Goal: Task Accomplishment & Management: Manage account settings

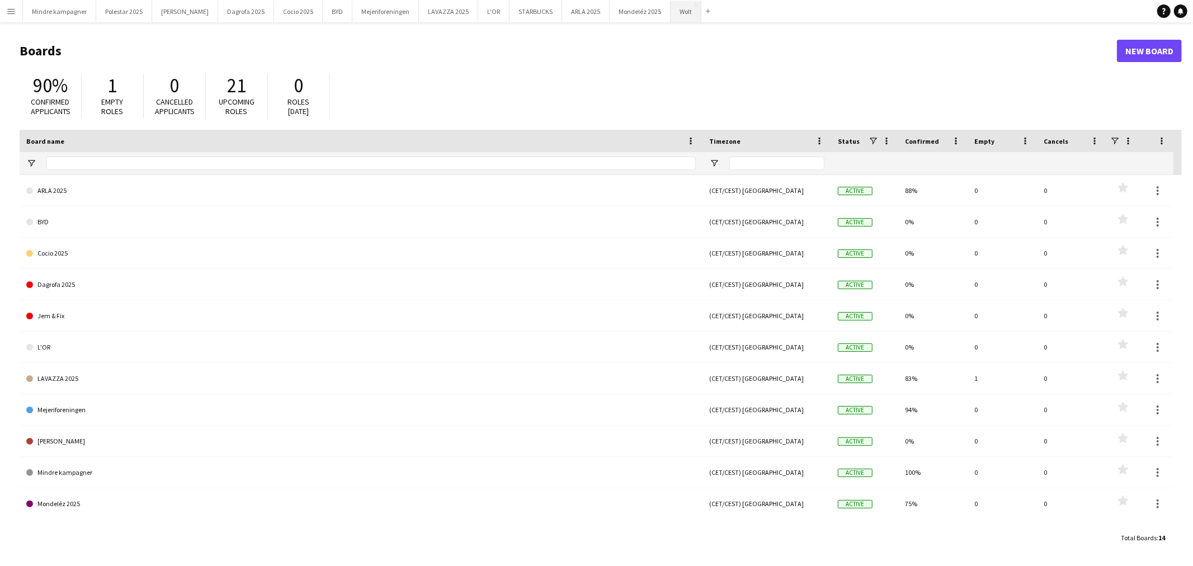
click at [671, 15] on button "Wolt Close" at bounding box center [686, 12] width 31 height 22
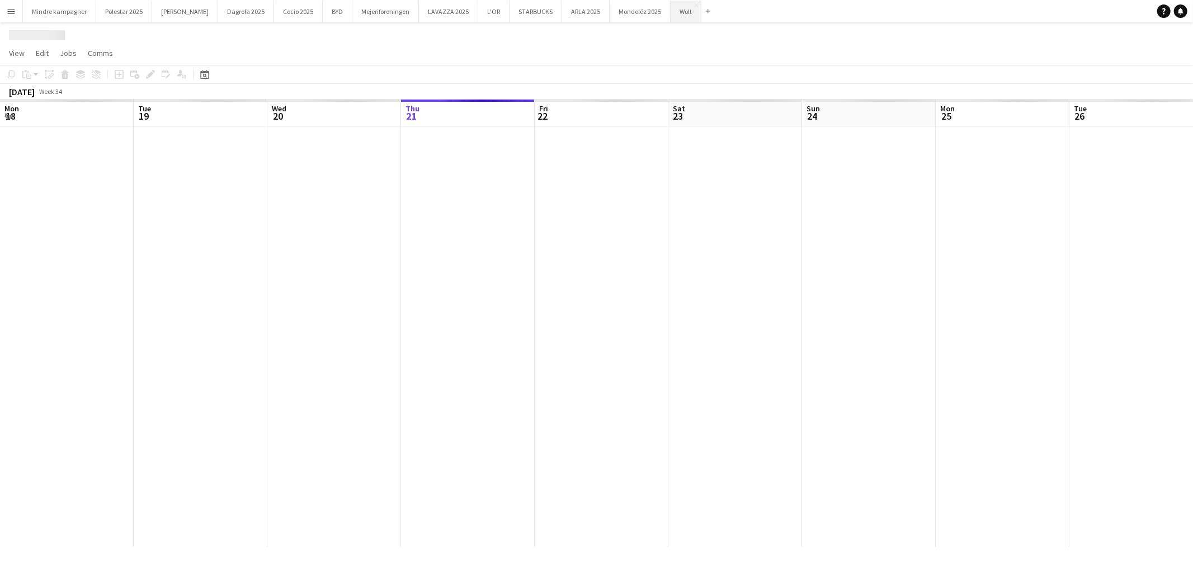
scroll to position [0, 267]
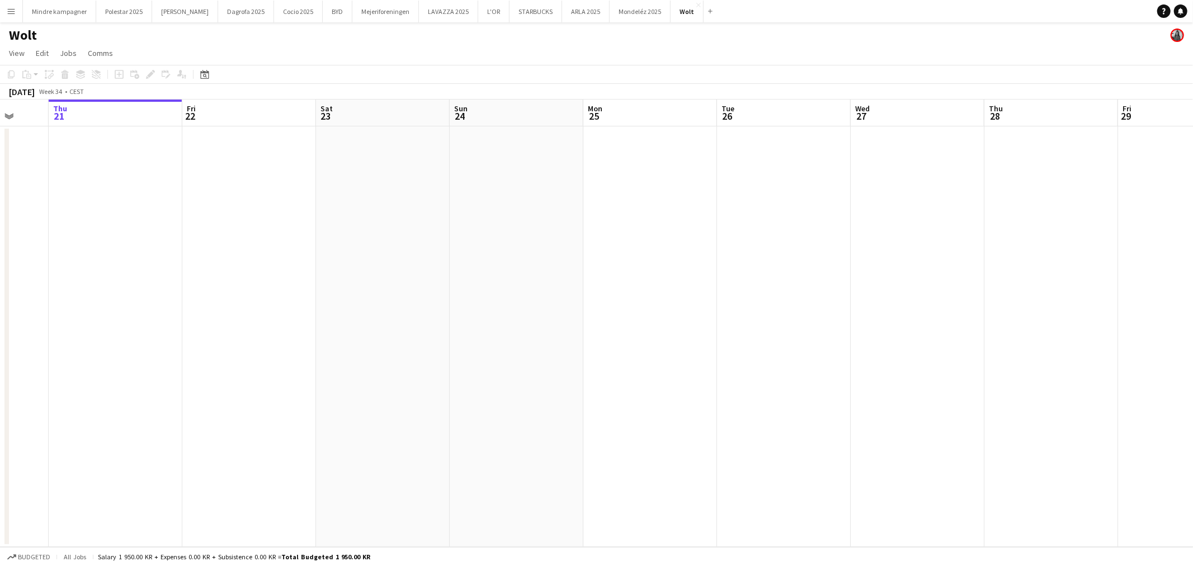
drag, startPoint x: 879, startPoint y: 278, endPoint x: 255, endPoint y: 258, distance: 624.2
click at [283, 258] on app-calendar-viewport "Mon 18 Tue 19 Wed 20 Thu 21 Fri 22 Sat 23 Sun 24 Mon 25 Tue 26 Wed 27 Thu 28 Fr…" at bounding box center [596, 324] width 1193 height 448
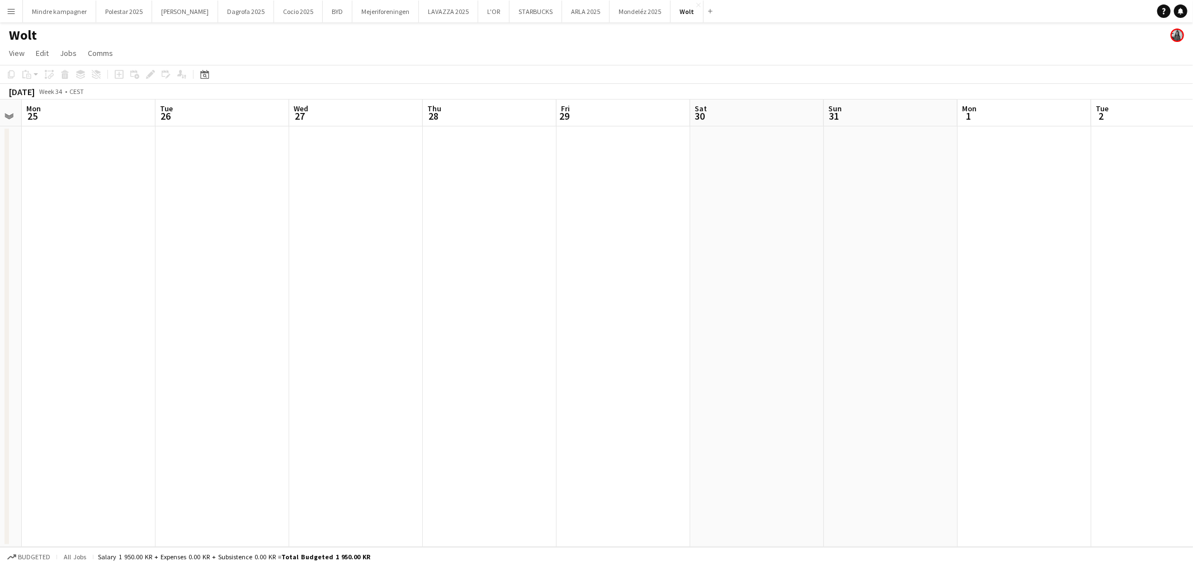
click at [196, 281] on app-calendar-viewport "Fri 22 Sat 23 Sun 24 Mon 25 Tue 26 Wed 27 Thu 28 Fri 29 Sat 30 Sun 31 Mon 1 Tue…" at bounding box center [596, 324] width 1193 height 448
drag, startPoint x: 589, startPoint y: 299, endPoint x: 125, endPoint y: 297, distance: 463.8
click at [125, 297] on app-calendar-viewport "Wed 27 Thu 28 Fri 29 Sat 30 Sun 31 Mon 1 Tue 2 Wed 3 Thu 4 Fri 5 Sat 6 Sun 7 Mo…" at bounding box center [596, 324] width 1193 height 448
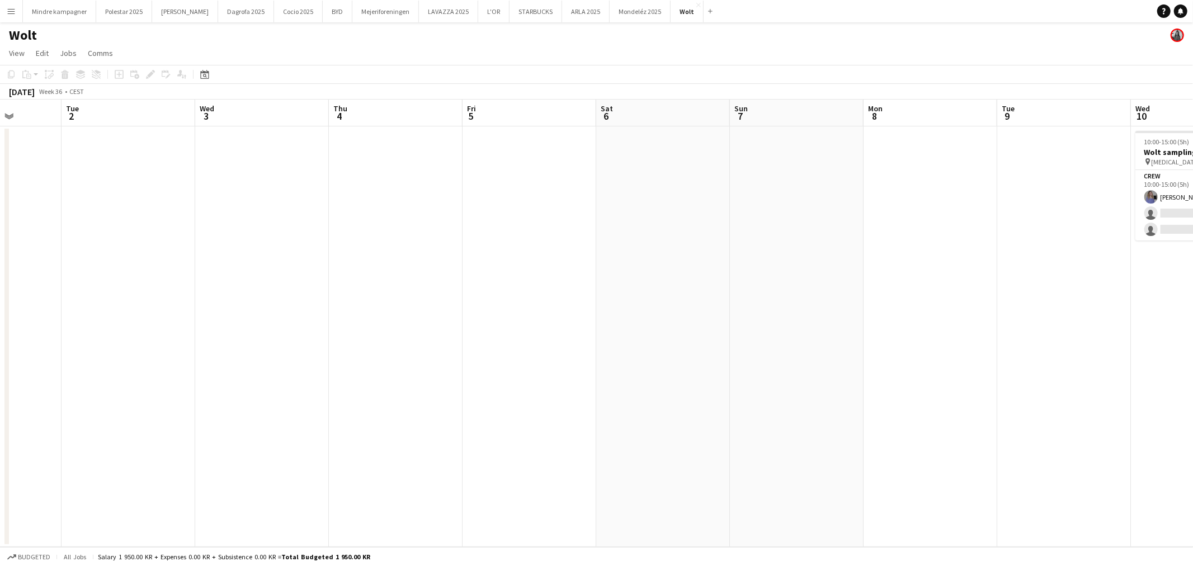
drag, startPoint x: 689, startPoint y: 277, endPoint x: 473, endPoint y: 250, distance: 218.3
click at [149, 290] on app-calendar-viewport "Sat 30 Sun 31 Mon 1 Tue 2 Wed 3 Thu 4 Fri 5 Sat 6 Sun 7 Mon 8 Tue 9 Wed 10 1/3 …" at bounding box center [596, 324] width 1193 height 448
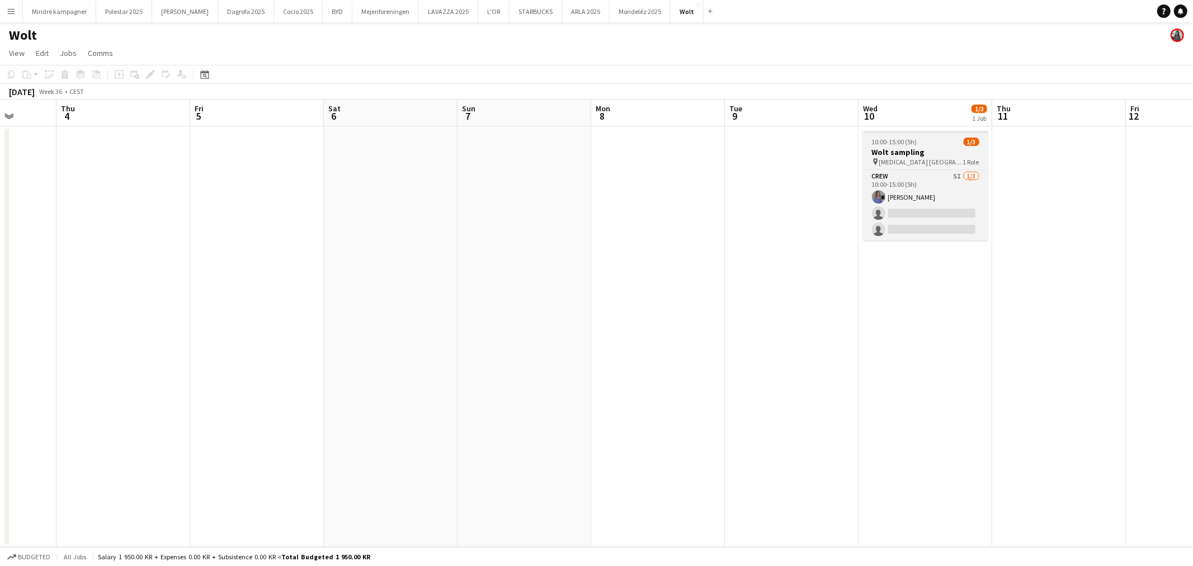
click at [914, 142] on span "10:00-15:00 (5h)" at bounding box center [894, 142] width 45 height 8
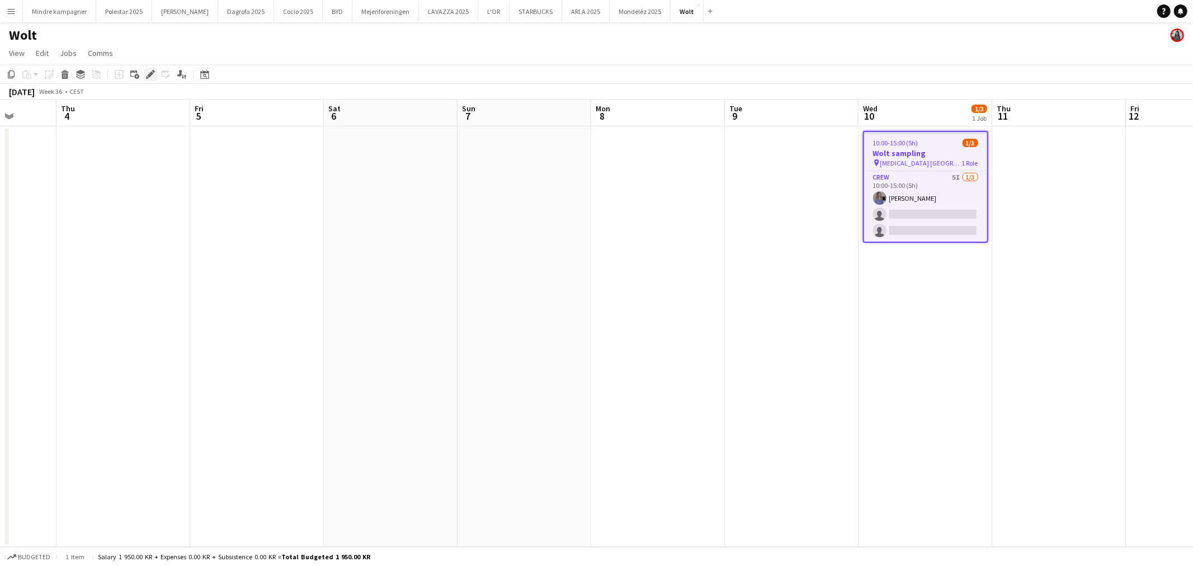
click at [147, 74] on icon "Edit" at bounding box center [150, 74] width 9 height 9
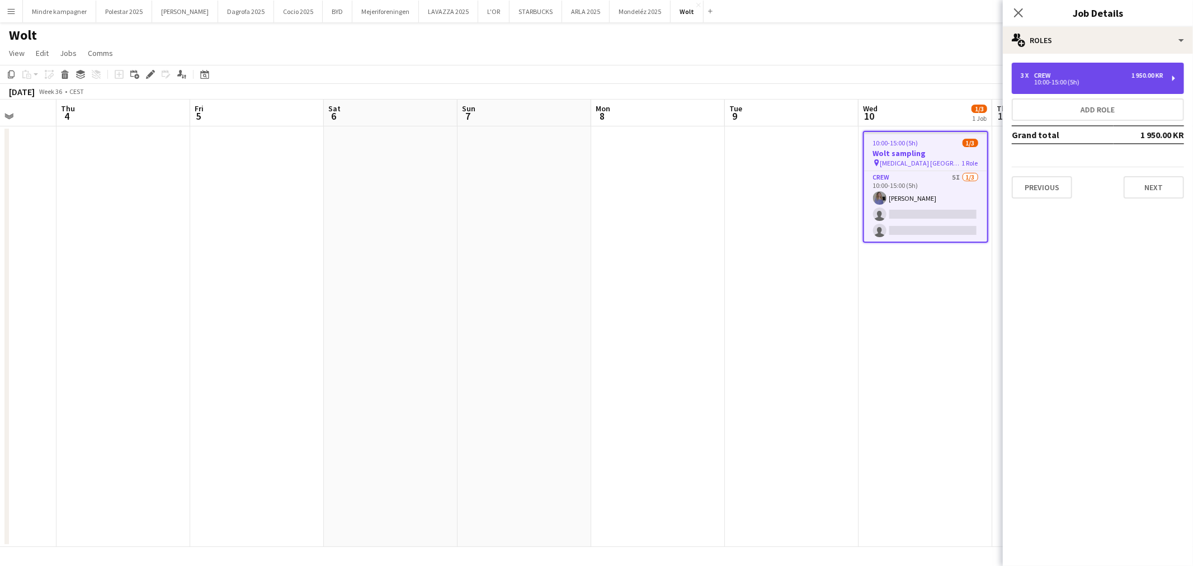
click at [1088, 82] on div "10:00-15:00 (5h)" at bounding box center [1092, 82] width 143 height 6
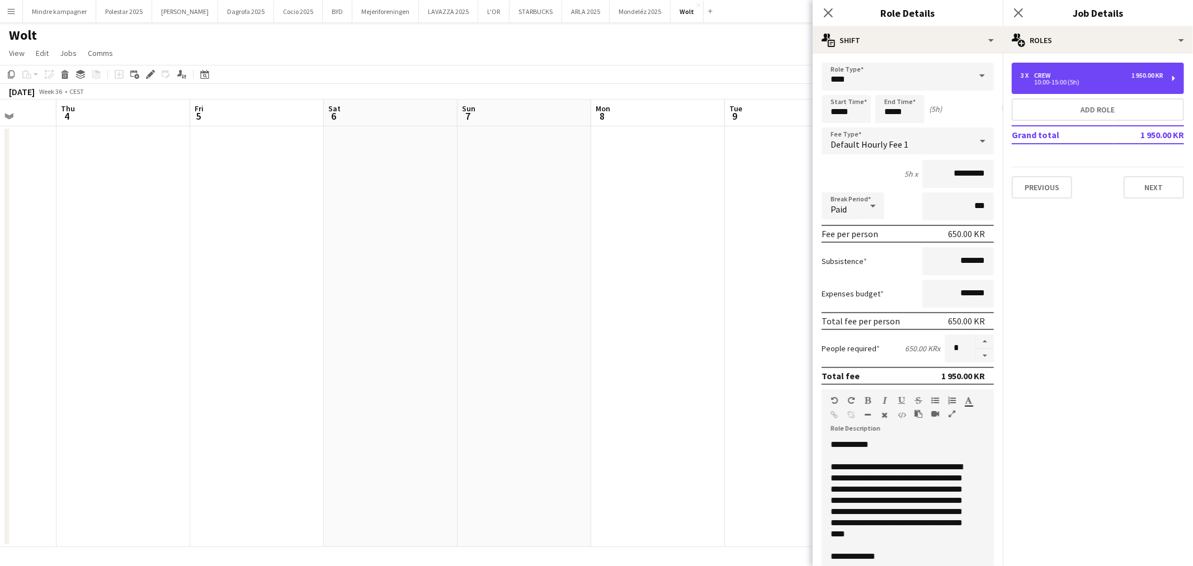
scroll to position [129, 0]
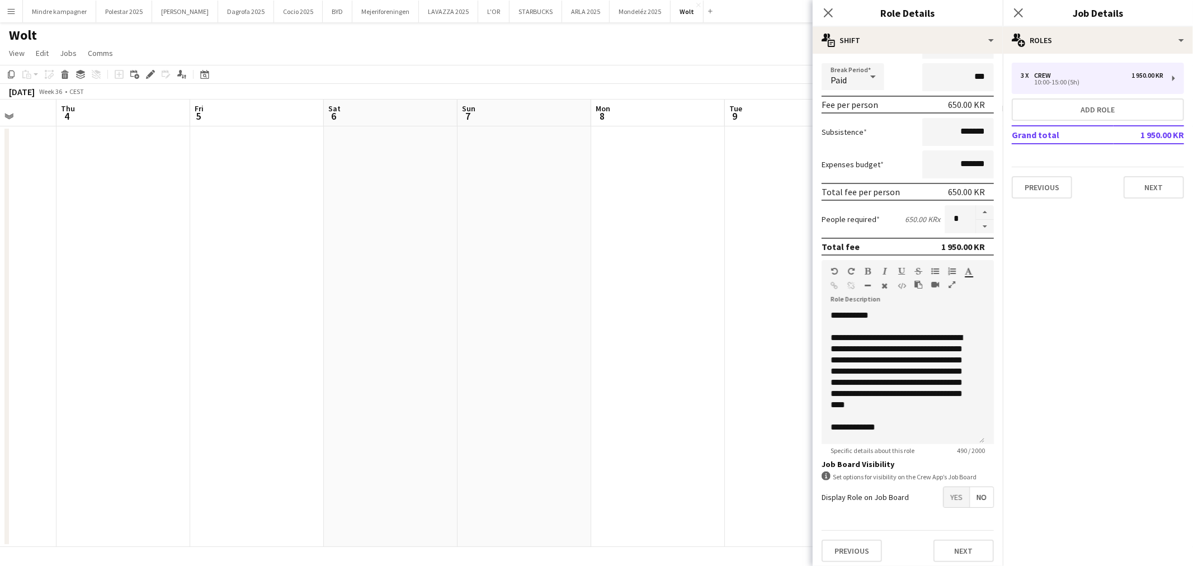
click at [947, 496] on span "Yes" at bounding box center [957, 497] width 26 height 20
click at [742, 438] on app-date-cell at bounding box center [792, 336] width 134 height 421
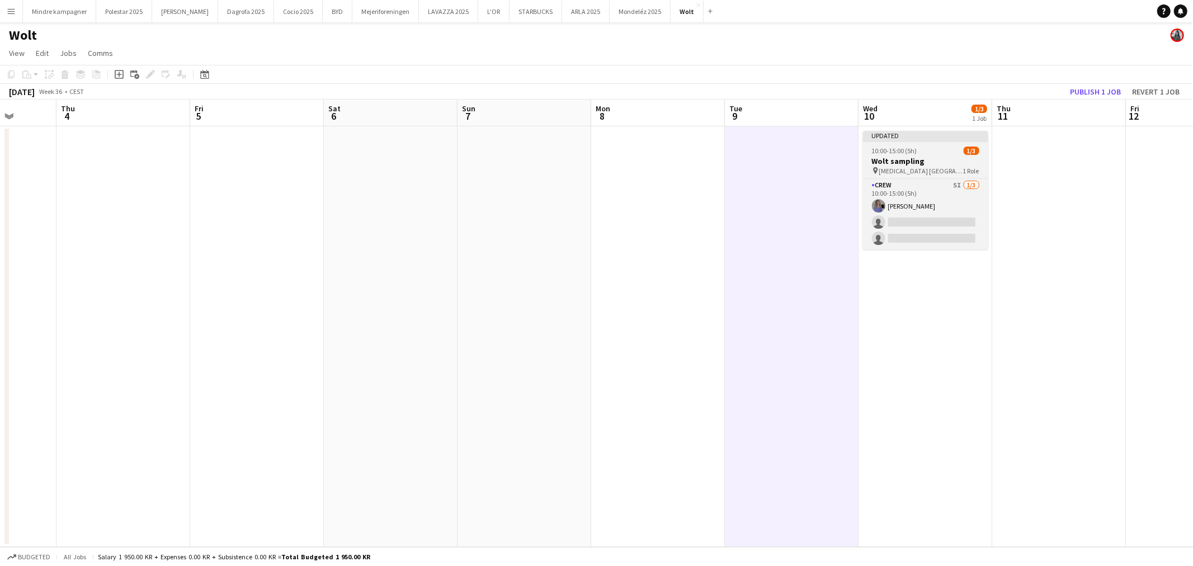
click at [919, 158] on h3 "Wolt sampling" at bounding box center [925, 161] width 125 height 10
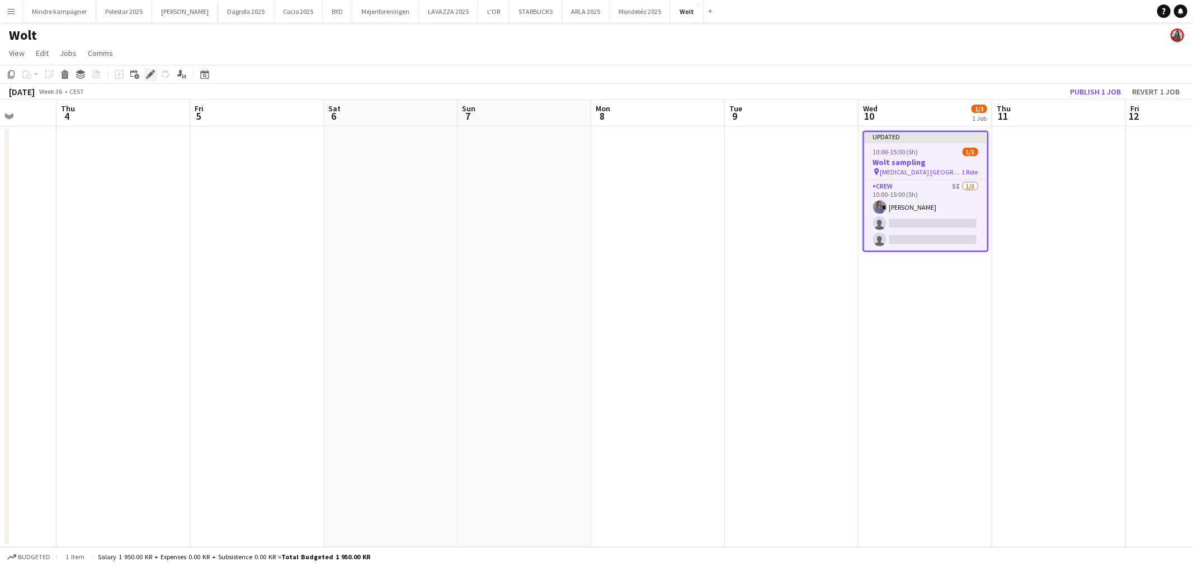
click at [150, 74] on icon at bounding box center [150, 75] width 6 height 6
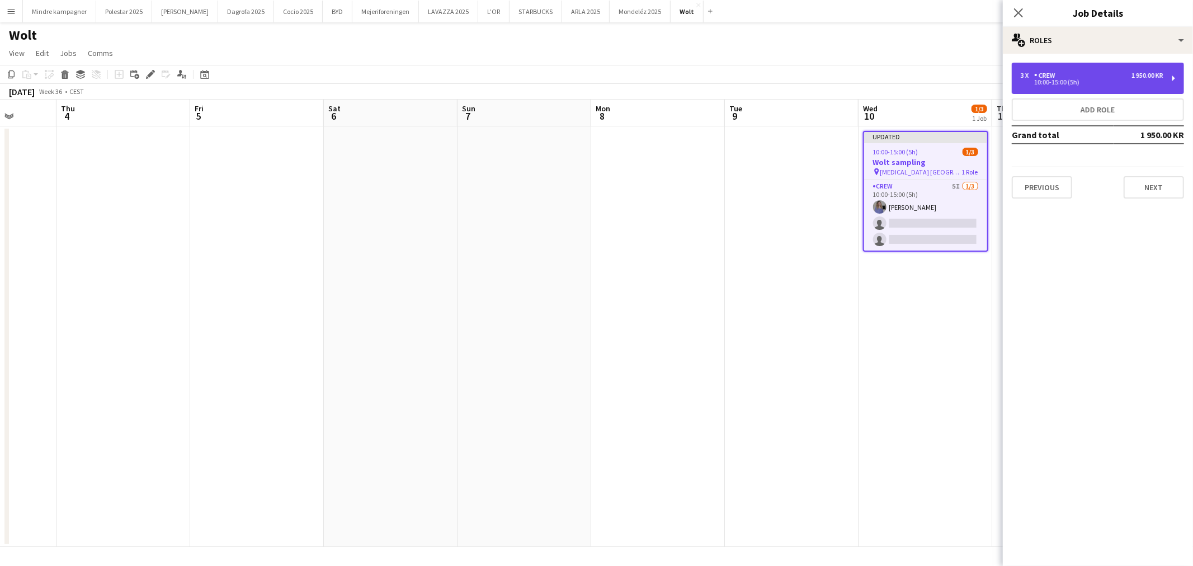
click at [1057, 85] on div "10:00-15:00 (5h)" at bounding box center [1092, 82] width 143 height 6
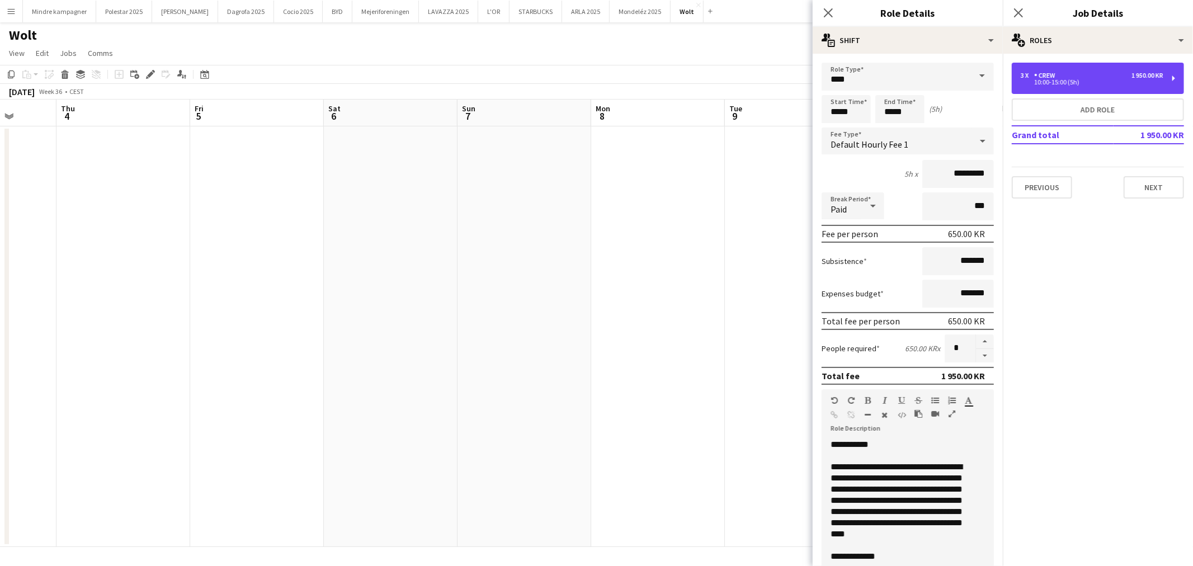
scroll to position [186, 0]
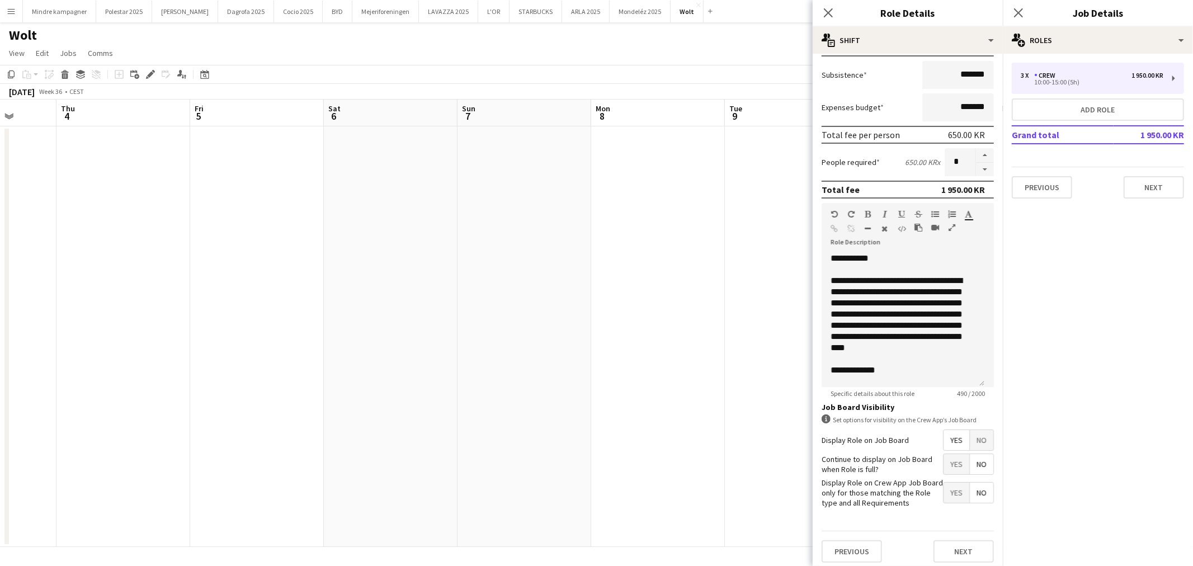
click at [944, 490] on span "Yes" at bounding box center [957, 493] width 26 height 20
click at [736, 414] on app-date-cell at bounding box center [792, 336] width 134 height 421
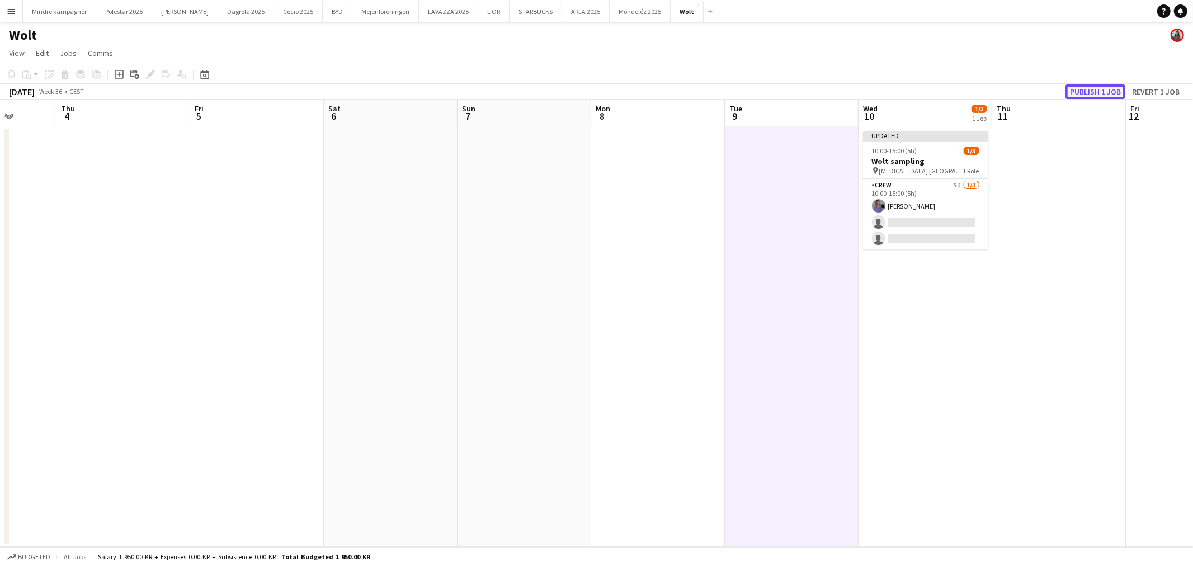
click at [1097, 92] on button "Publish 1 job" at bounding box center [1096, 91] width 60 height 15
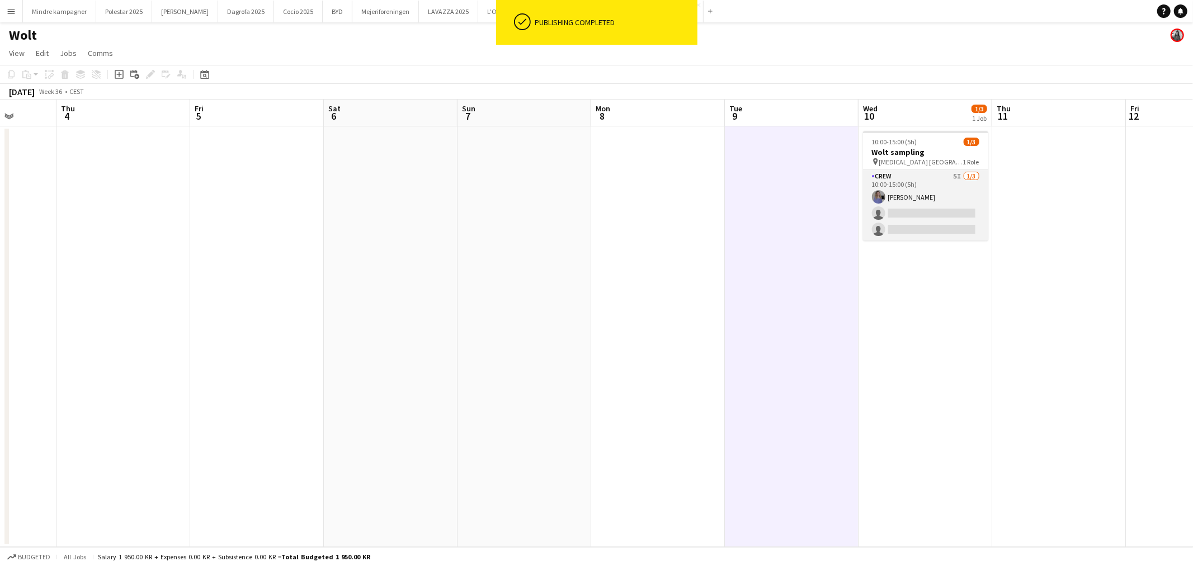
click at [925, 208] on app-card-role "Crew 5I [DATE] 10:00-15:00 (5h) [PERSON_NAME] single-neutral-actions single-neu…" at bounding box center [925, 205] width 125 height 70
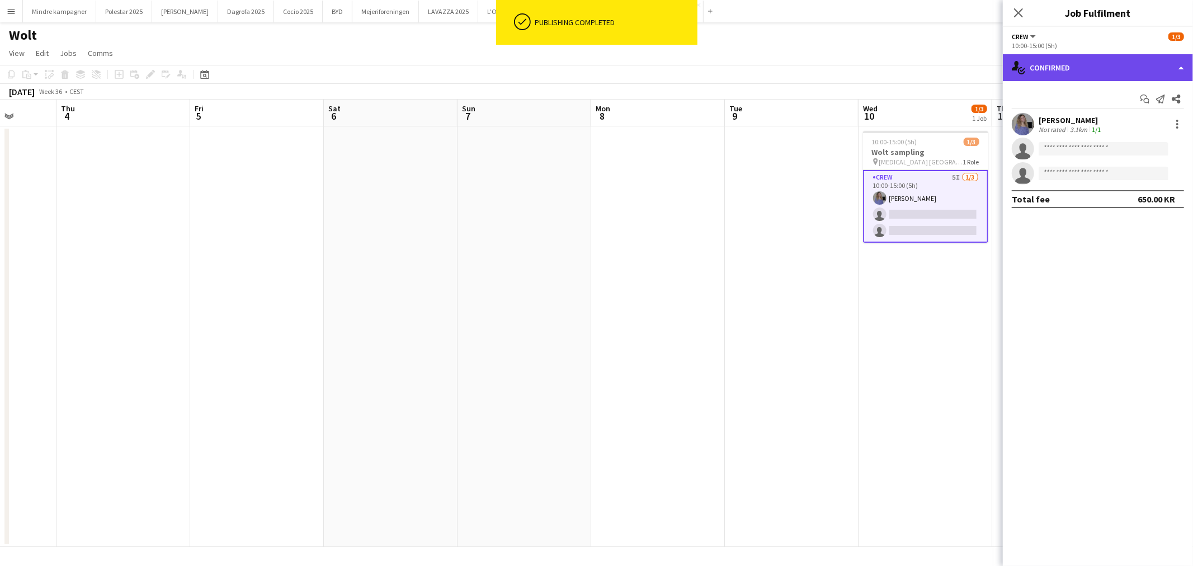
click at [1116, 73] on div "single-neutral-actions-check-2 Confirmed" at bounding box center [1098, 67] width 190 height 27
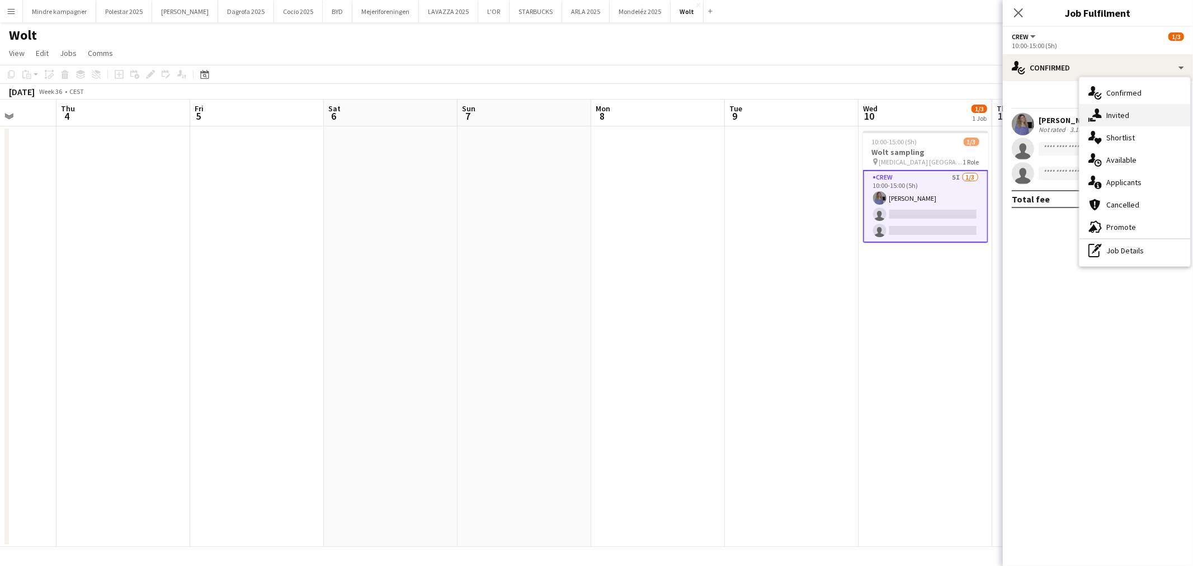
click at [1121, 115] on div "single-neutral-actions-share-1 Invited" at bounding box center [1135, 115] width 111 height 22
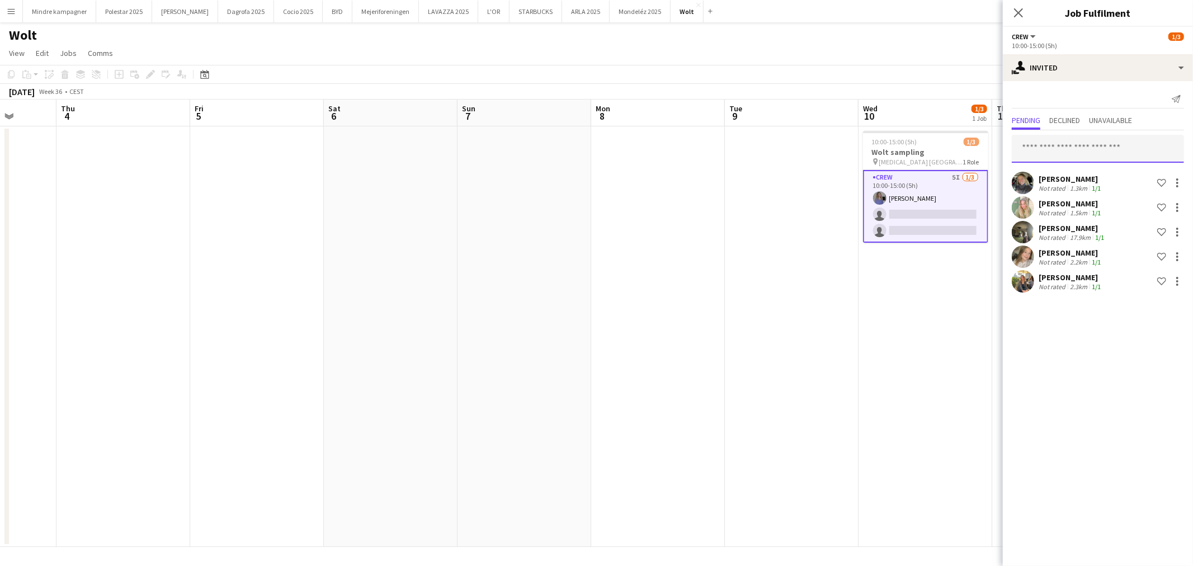
click at [1088, 146] on input "text" at bounding box center [1098, 149] width 172 height 28
type input "*****"
click at [1071, 174] on span "[PERSON_NAME] Active" at bounding box center [1098, 176] width 154 height 10
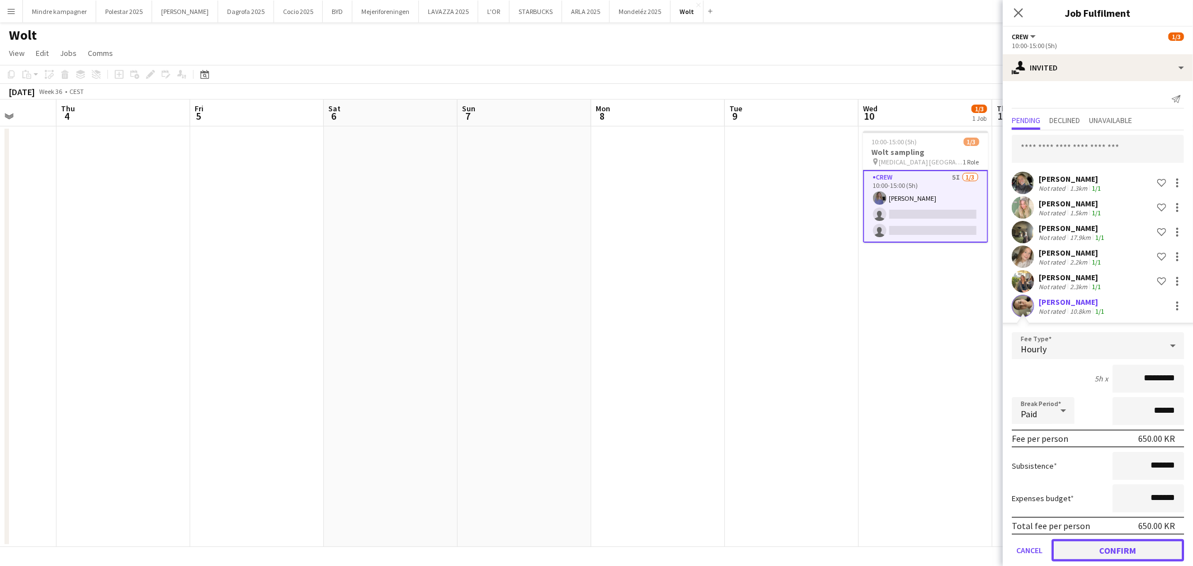
click at [1121, 549] on button "Confirm" at bounding box center [1118, 550] width 133 height 22
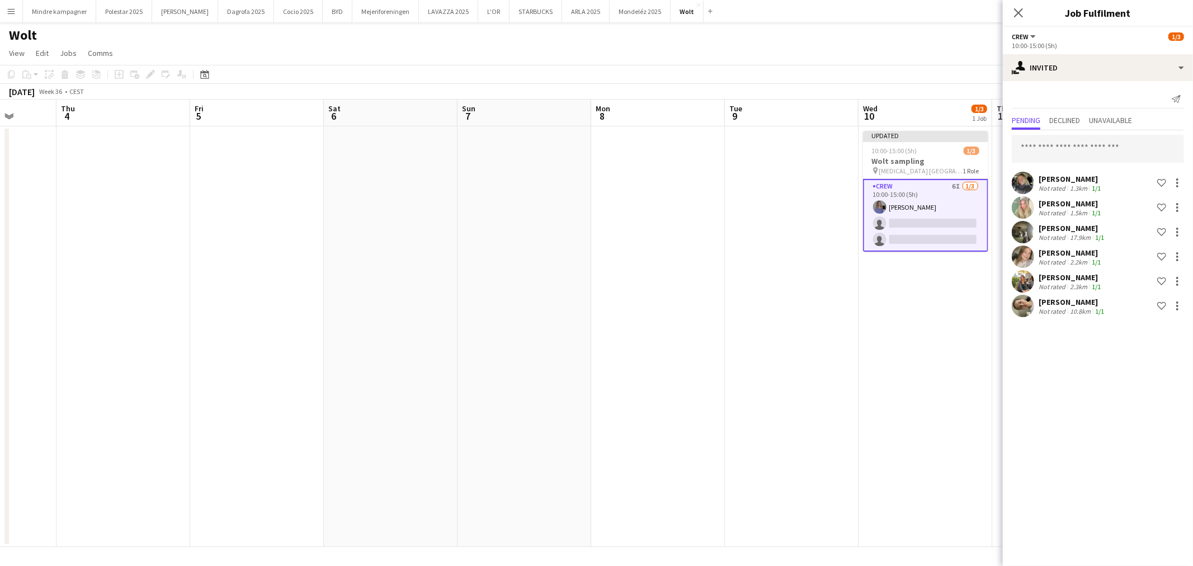
click at [903, 389] on app-date-cell "Updated 10:00-15:00 (5h) 1/3 Wolt sampling pin [MEDICAL_DATA] Aarhus 1 Role Cre…" at bounding box center [926, 336] width 134 height 421
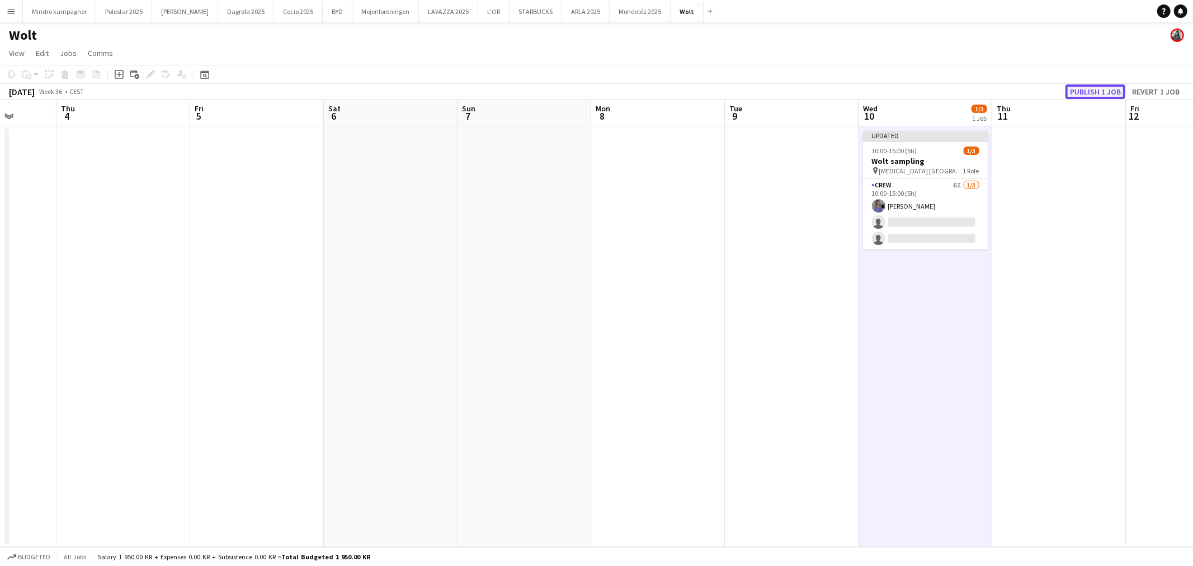
click at [1104, 95] on button "Publish 1 job" at bounding box center [1096, 91] width 60 height 15
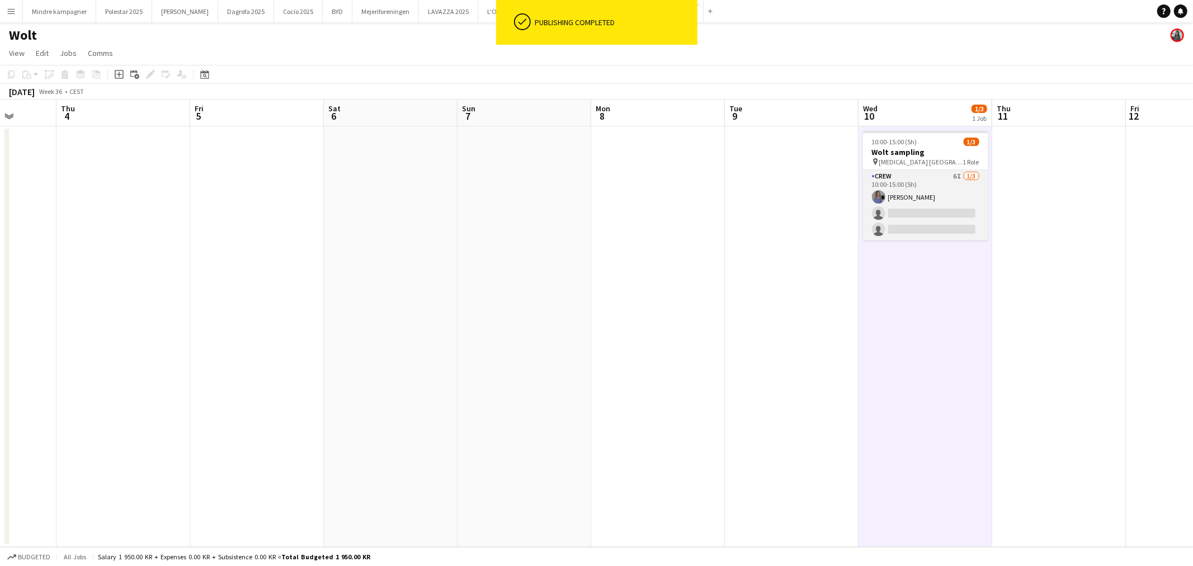
click at [929, 213] on app-card-role "Crew 6I [DATE] 10:00-15:00 (5h) [PERSON_NAME] single-neutral-actions single-neu…" at bounding box center [925, 205] width 125 height 70
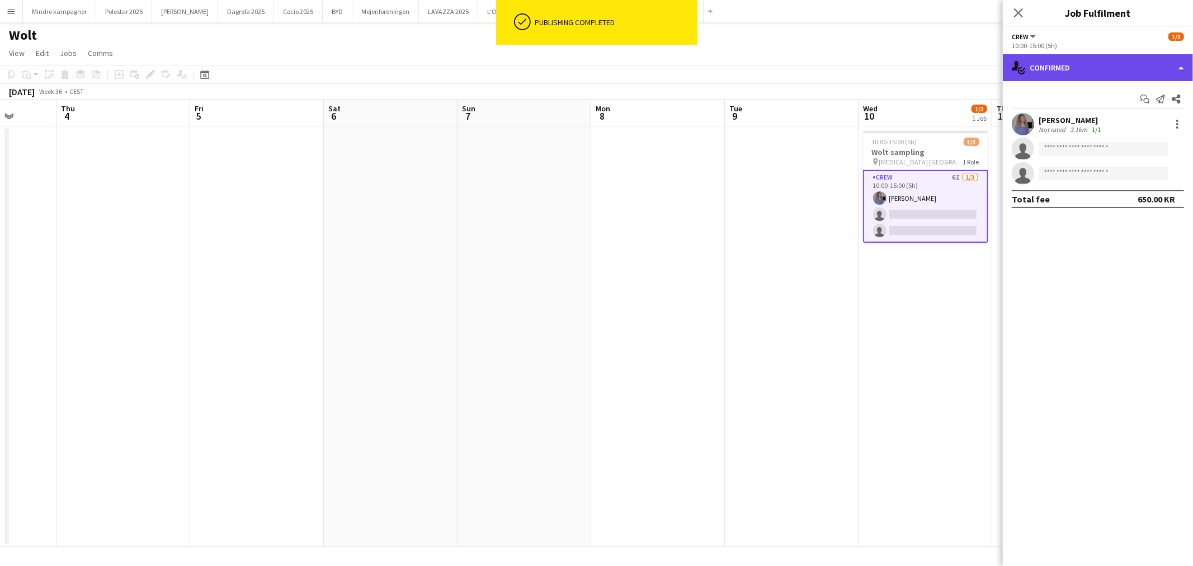
click at [1092, 66] on div "single-neutral-actions-check-2 Confirmed" at bounding box center [1098, 67] width 190 height 27
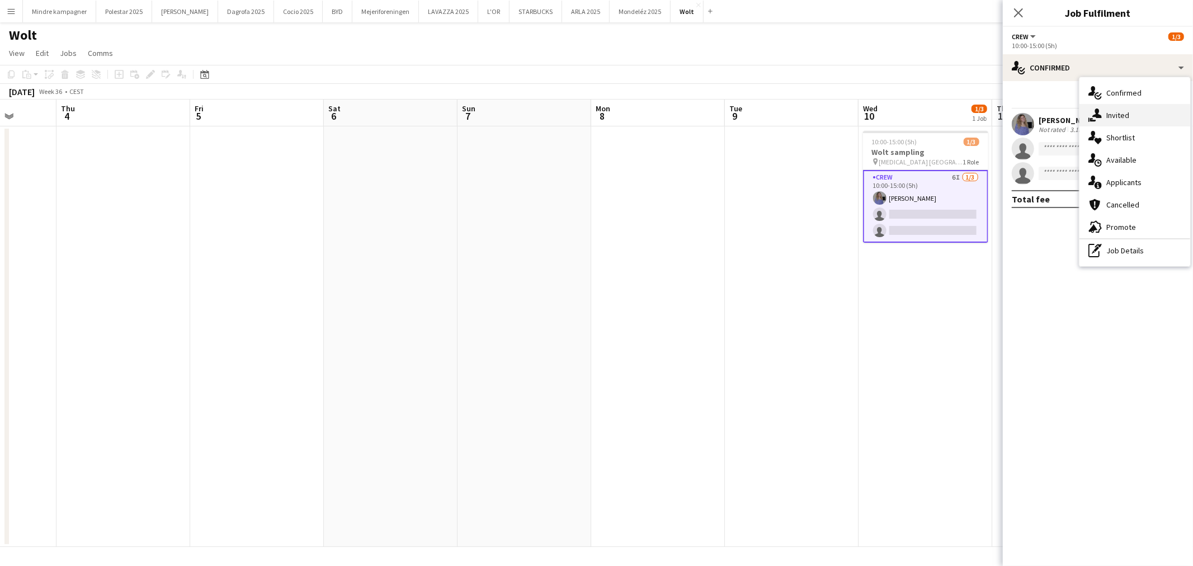
click at [1117, 117] on div "single-neutral-actions-share-1 Invited" at bounding box center [1135, 115] width 111 height 22
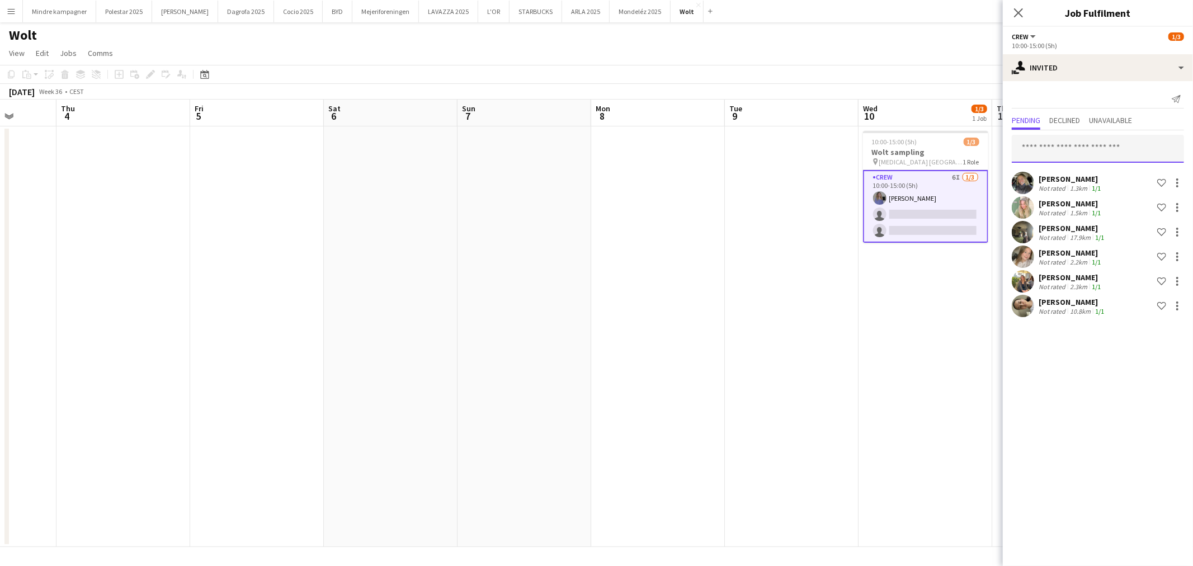
click at [1071, 153] on input "text" at bounding box center [1098, 149] width 172 height 28
type input "*****"
click at [1082, 175] on span "[PERSON_NAME]" at bounding box center [1053, 176] width 64 height 10
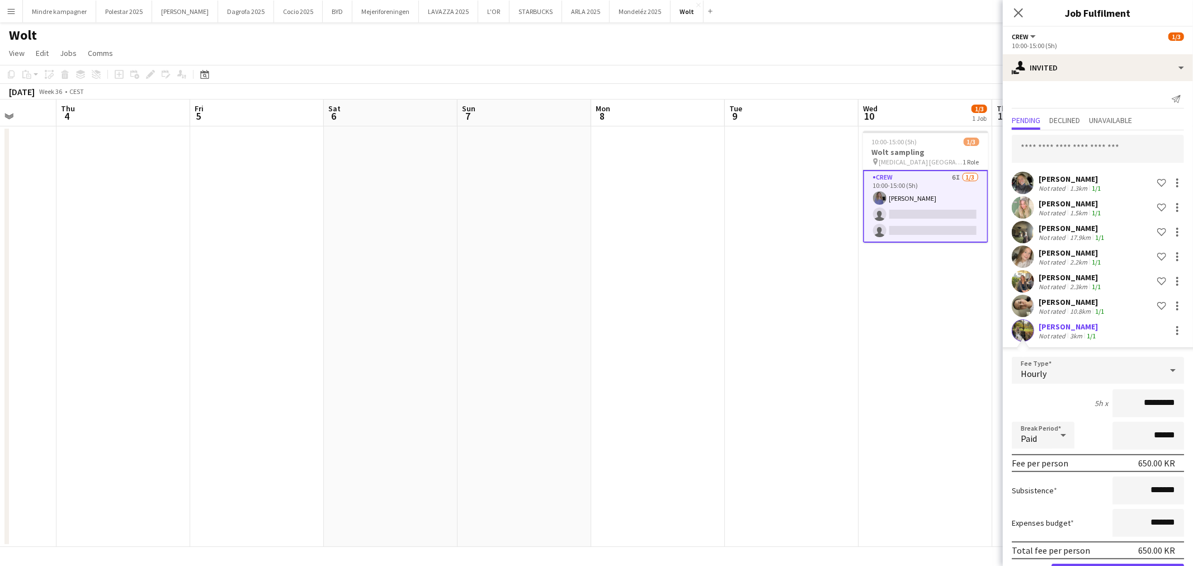
scroll to position [37, 0]
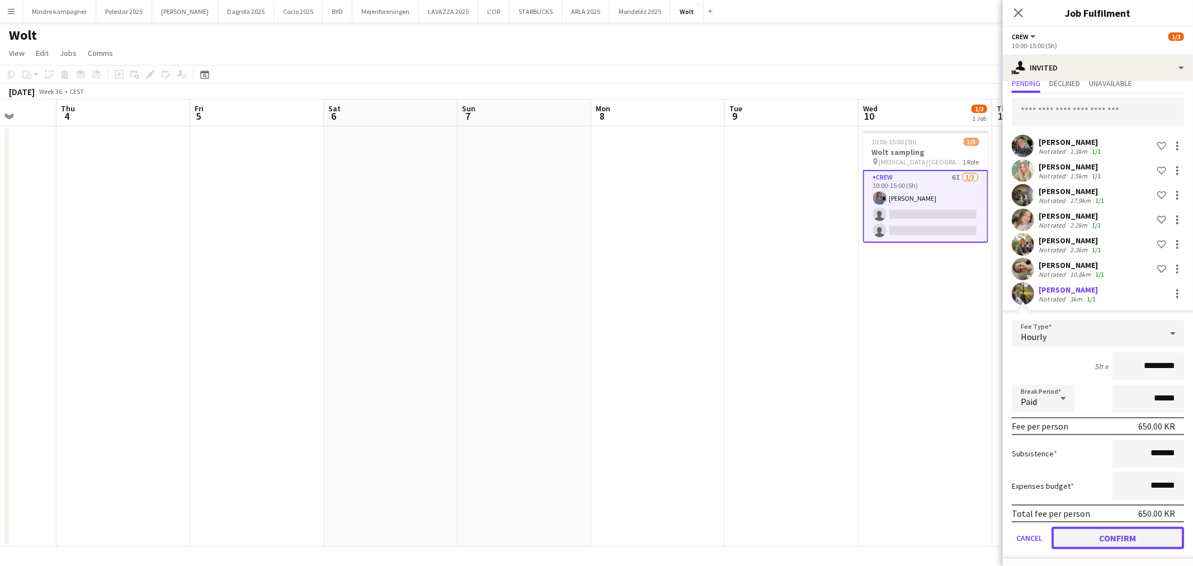
click at [1113, 529] on button "Confirm" at bounding box center [1118, 538] width 133 height 22
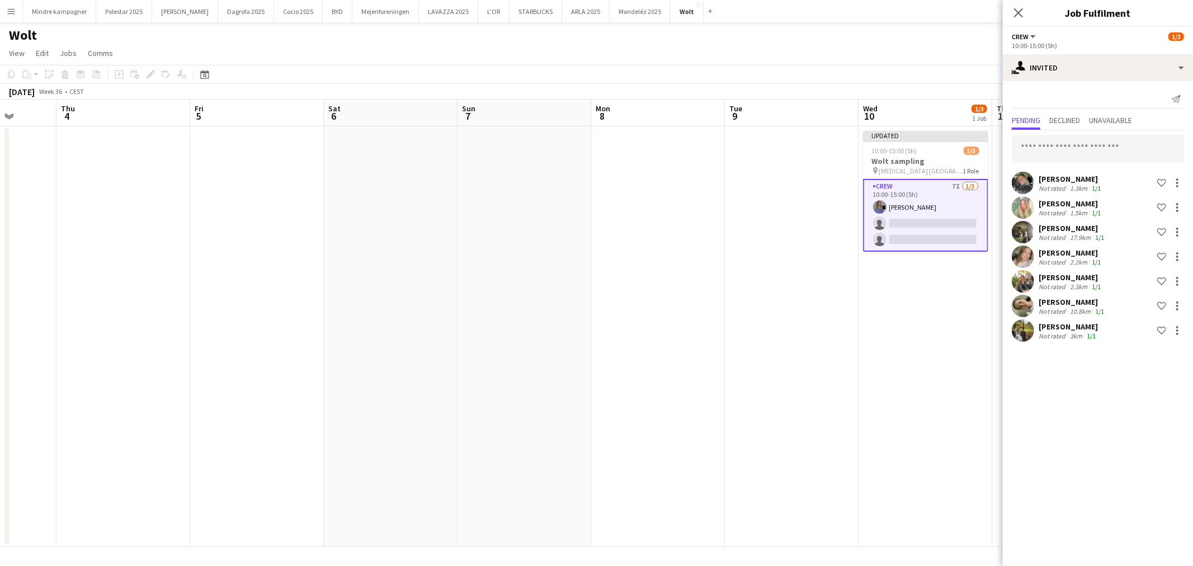
click at [943, 399] on app-date-cell "Updated 10:00-15:00 (5h) 1/3 Wolt sampling pin [MEDICAL_DATA] Aarhus 1 Role Cre…" at bounding box center [926, 336] width 134 height 421
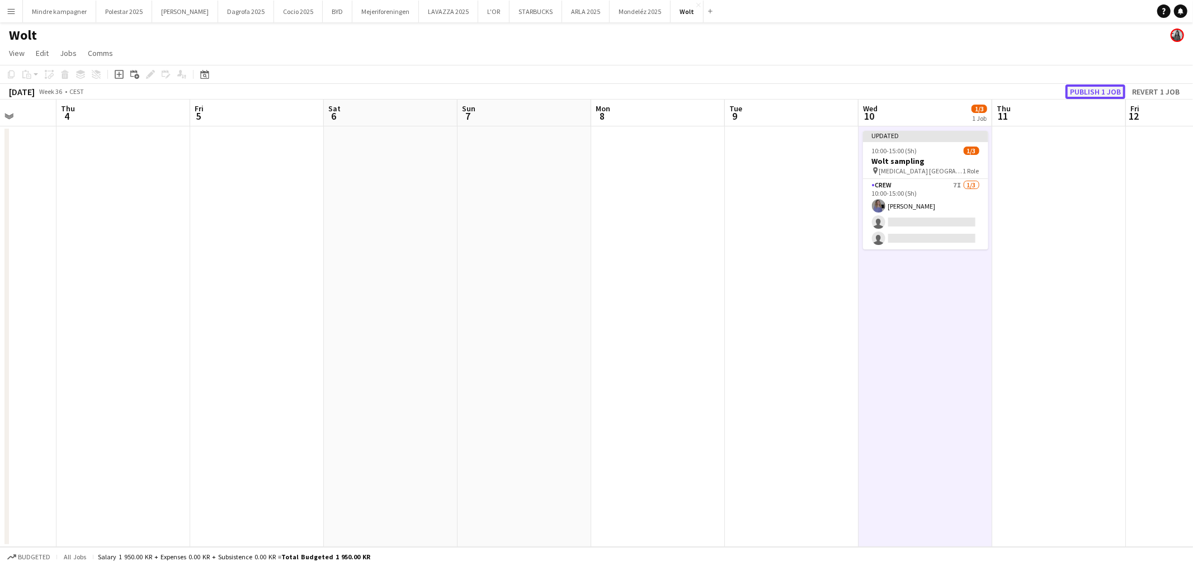
click at [1116, 93] on button "Publish 1 job" at bounding box center [1096, 91] width 60 height 15
click at [419, 13] on button "LAVAZZA 2025 Close" at bounding box center [448, 12] width 59 height 22
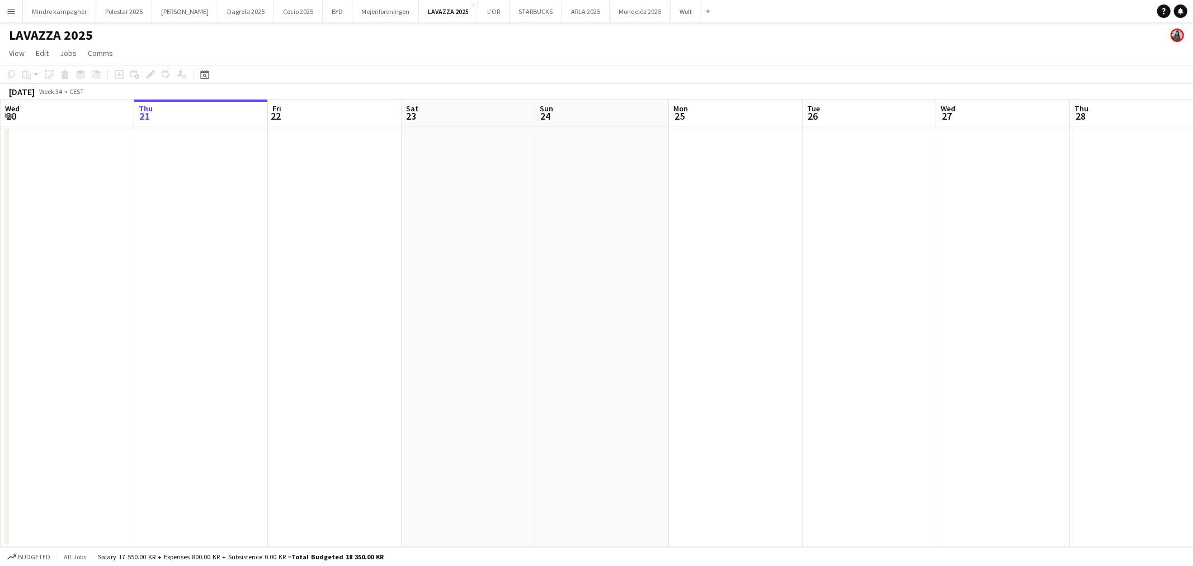
drag, startPoint x: 676, startPoint y: 288, endPoint x: 347, endPoint y: 220, distance: 335.8
click at [347, 220] on app-calendar-viewport "Mon 18 Tue 19 Wed 20 Thu 21 Fri 22 Sat 23 Sun 24 Mon 25 Tue 26 Wed 27 Thu 28 Fr…" at bounding box center [596, 324] width 1193 height 448
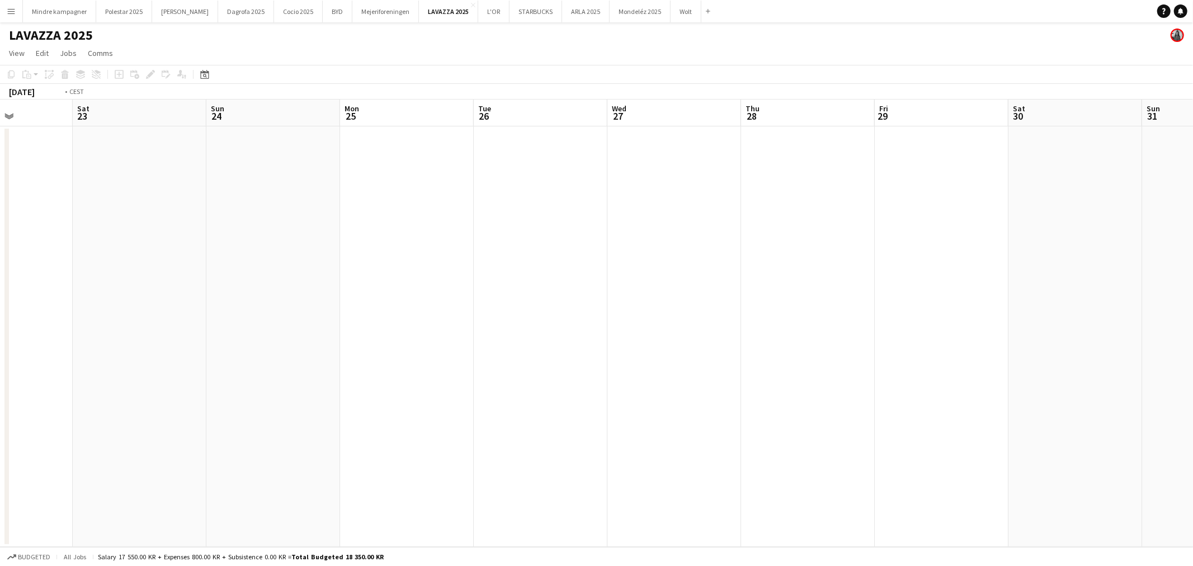
drag, startPoint x: 753, startPoint y: 258, endPoint x: 279, endPoint y: 232, distance: 475.2
click at [286, 238] on app-calendar-viewport "Wed 20 Thu 21 Fri 22 Sat 23 Sun 24 Mon 25 Tue 26 Wed 27 Thu 28 Fri 29 Sat 30 Su…" at bounding box center [596, 324] width 1193 height 448
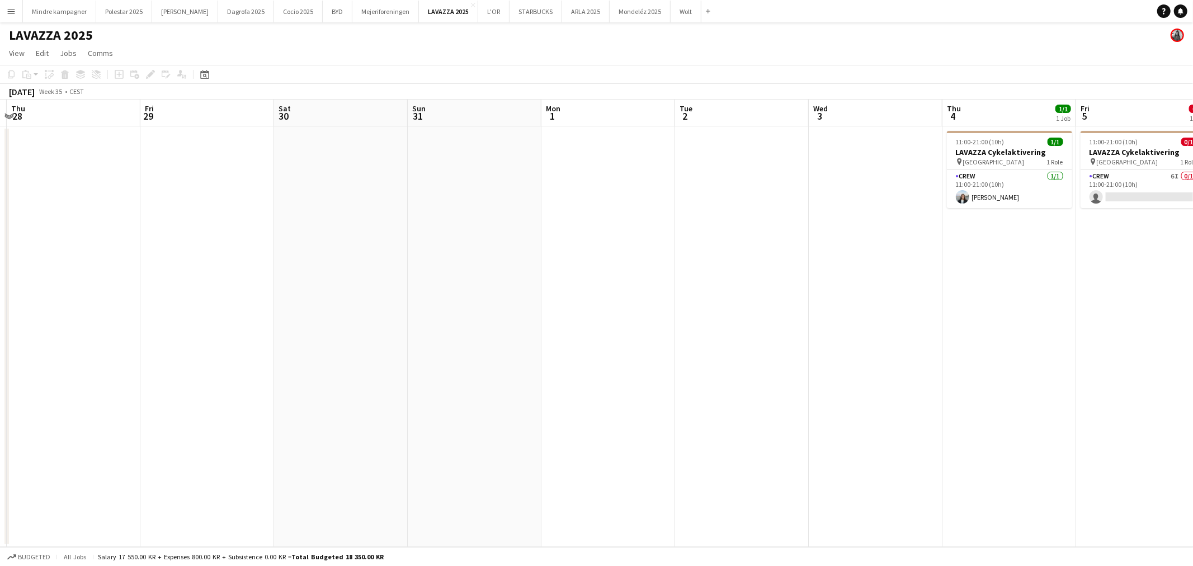
drag, startPoint x: 713, startPoint y: 325, endPoint x: 323, endPoint y: 285, distance: 391.9
click at [333, 286] on app-calendar-viewport "Mon 25 Tue 26 Wed 27 Thu 28 Fri 29 Sat 30 Sun 31 Mon 1 Tue 2 Wed 3 Thu 4 1/1 1 …" at bounding box center [596, 324] width 1193 height 448
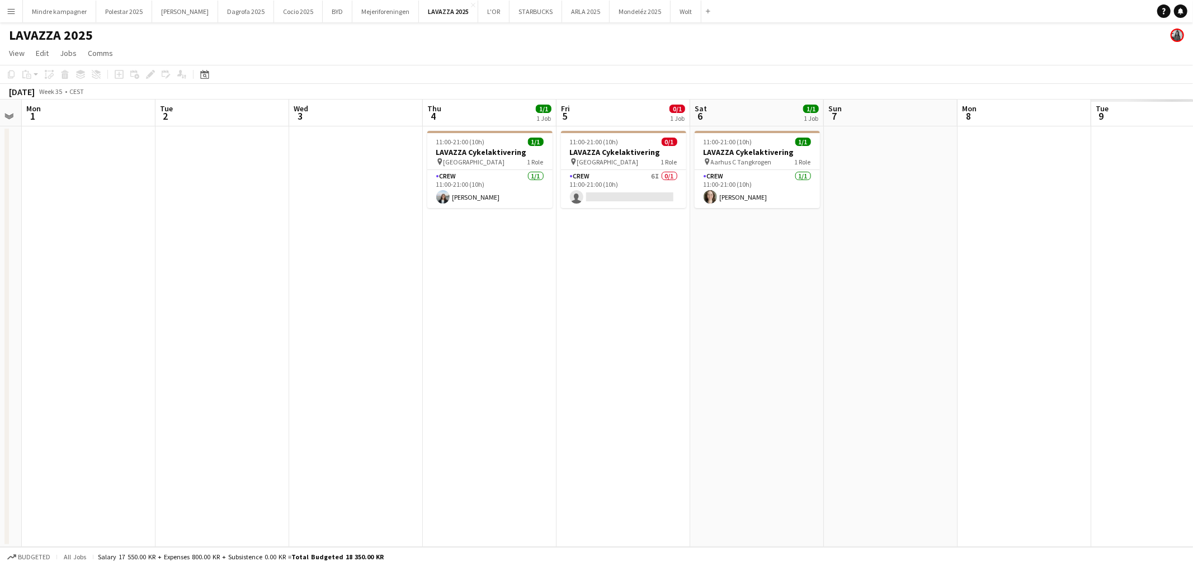
drag, startPoint x: 765, startPoint y: 305, endPoint x: 440, endPoint y: 280, distance: 326.0
click at [440, 280] on app-calendar-viewport "Fri 29 Sat 30 Sun 31 Mon 1 Tue 2 Wed 3 Thu 4 1/1 1 Job Fri 5 0/1 1 Job Sat 6 1/…" at bounding box center [596, 324] width 1193 height 448
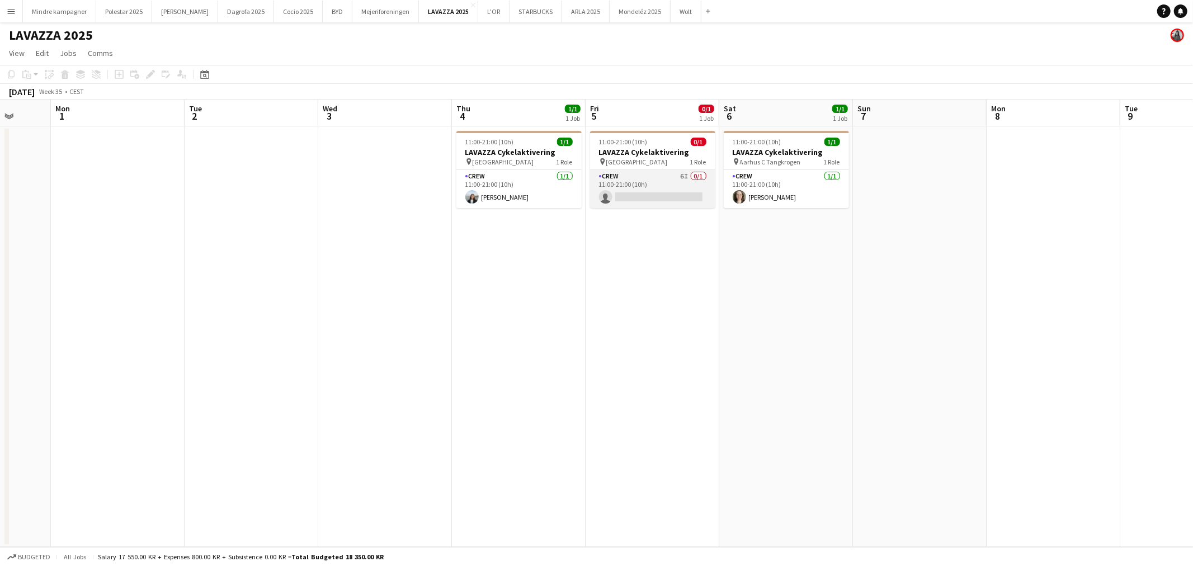
click at [669, 191] on app-card-role "Crew 6I 0/1 11:00-21:00 (10h) single-neutral-actions" at bounding box center [652, 189] width 125 height 38
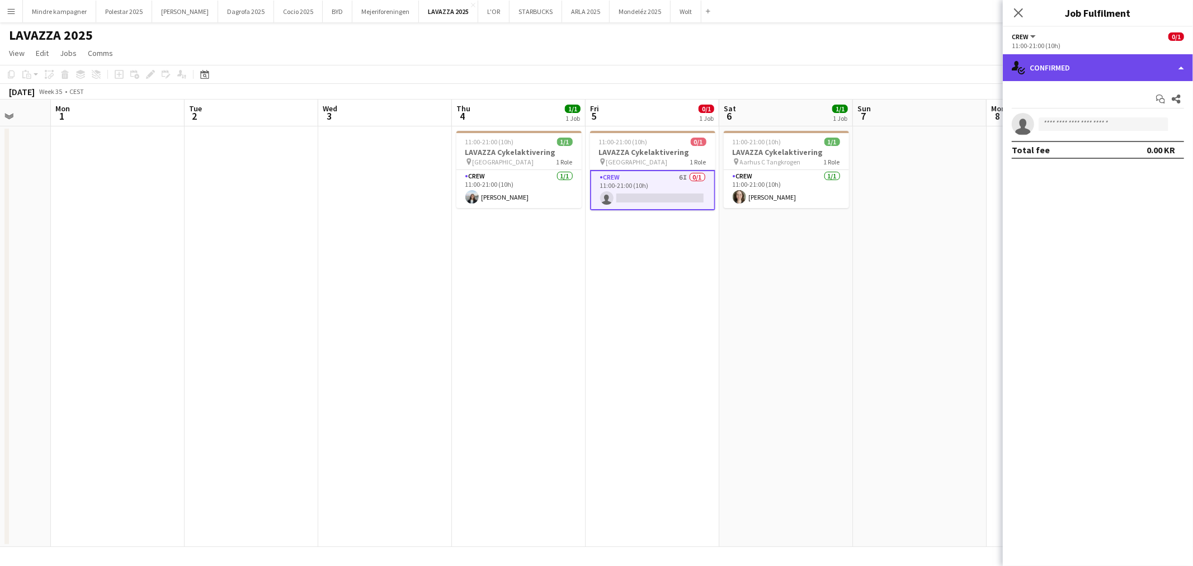
click at [1078, 68] on div "single-neutral-actions-check-2 Confirmed" at bounding box center [1098, 67] width 190 height 27
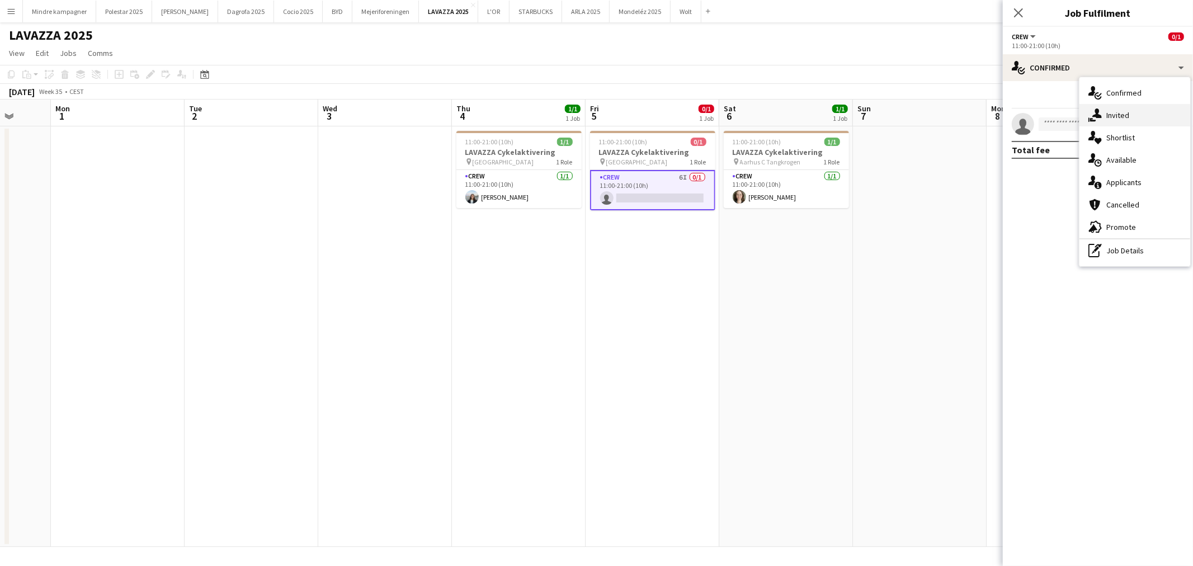
click at [1122, 113] on div "single-neutral-actions-share-1 Invited" at bounding box center [1135, 115] width 111 height 22
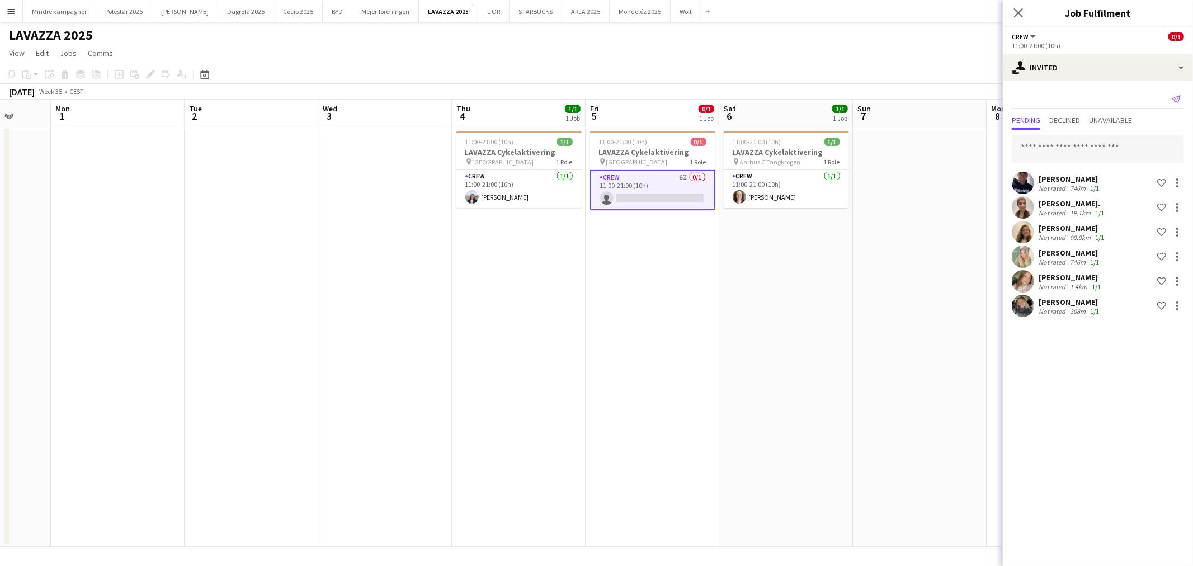
click at [1177, 103] on icon "Send notification" at bounding box center [1176, 99] width 9 height 9
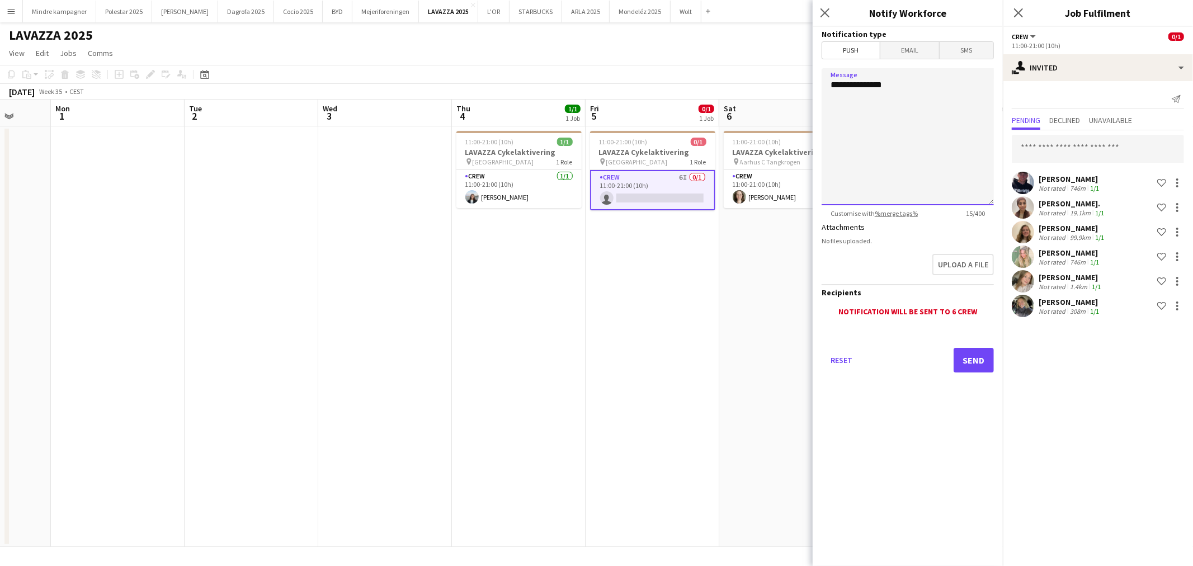
drag, startPoint x: 949, startPoint y: 119, endPoint x: 763, endPoint y: 81, distance: 189.6
click at [763, 81] on body "Menu Boards Boards Boards All jobs Status Workforce Workforce My Workforce Recr…" at bounding box center [596, 283] width 1193 height 566
type textarea "**********"
click at [977, 359] on button "Send" at bounding box center [974, 360] width 40 height 25
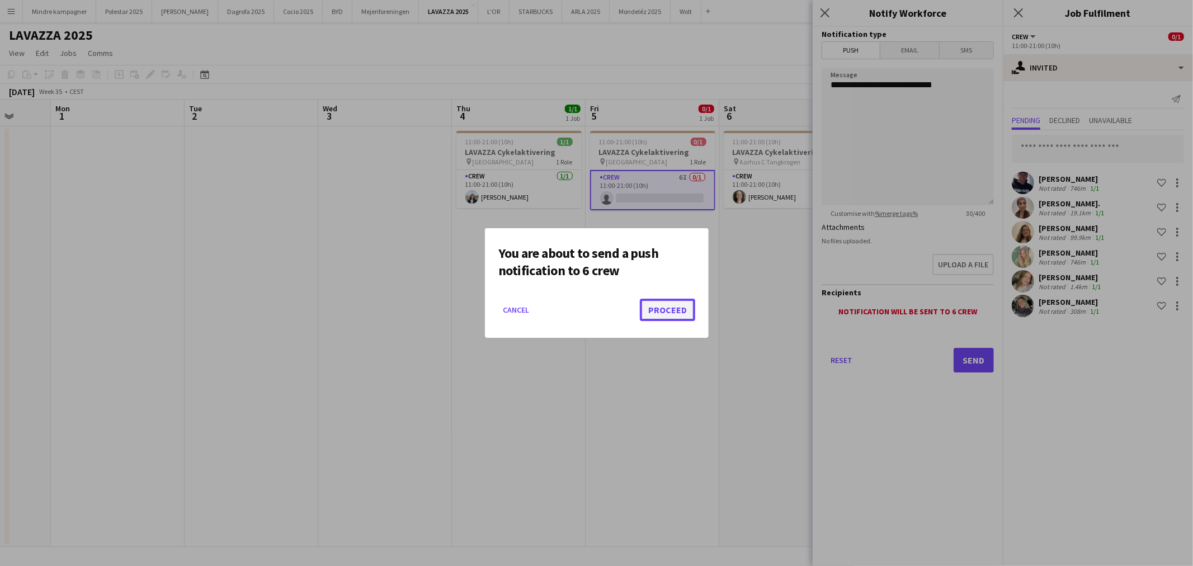
click at [670, 313] on button "Proceed" at bounding box center [667, 310] width 55 height 22
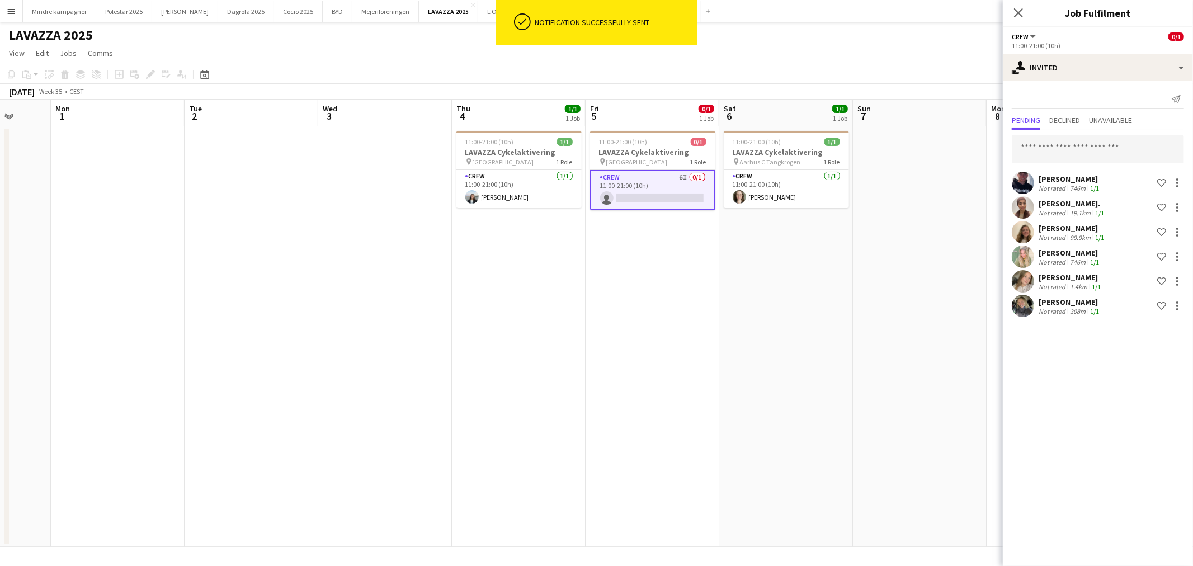
click at [743, 349] on app-date-cell "11:00-21:00 (10h) 1/1 LAVAZZA Cykelaktivering pin Aarhus C Tangkrogen 1 Role Cr…" at bounding box center [787, 336] width 134 height 421
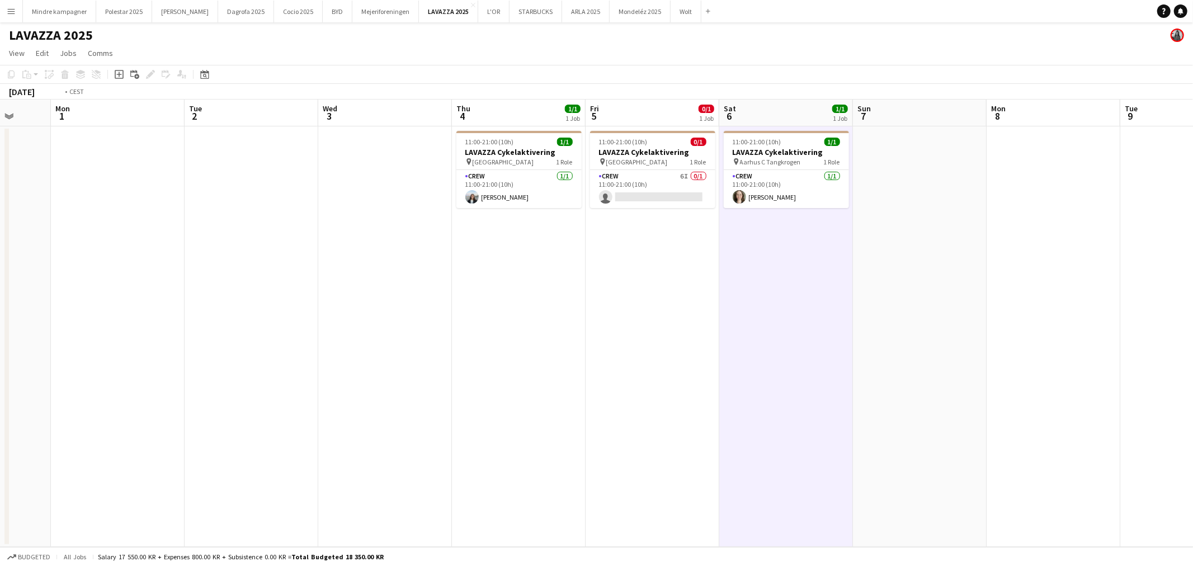
drag, startPoint x: 931, startPoint y: 345, endPoint x: 588, endPoint y: 351, distance: 343.0
click at [588, 351] on app-calendar-viewport "Fri 29 Sat 30 Sun 31 Mon 1 Tue 2 Wed 3 Thu 4 1/1 1 Job Fri 5 0/1 1 Job Sat 6 1/…" at bounding box center [596, 324] width 1193 height 448
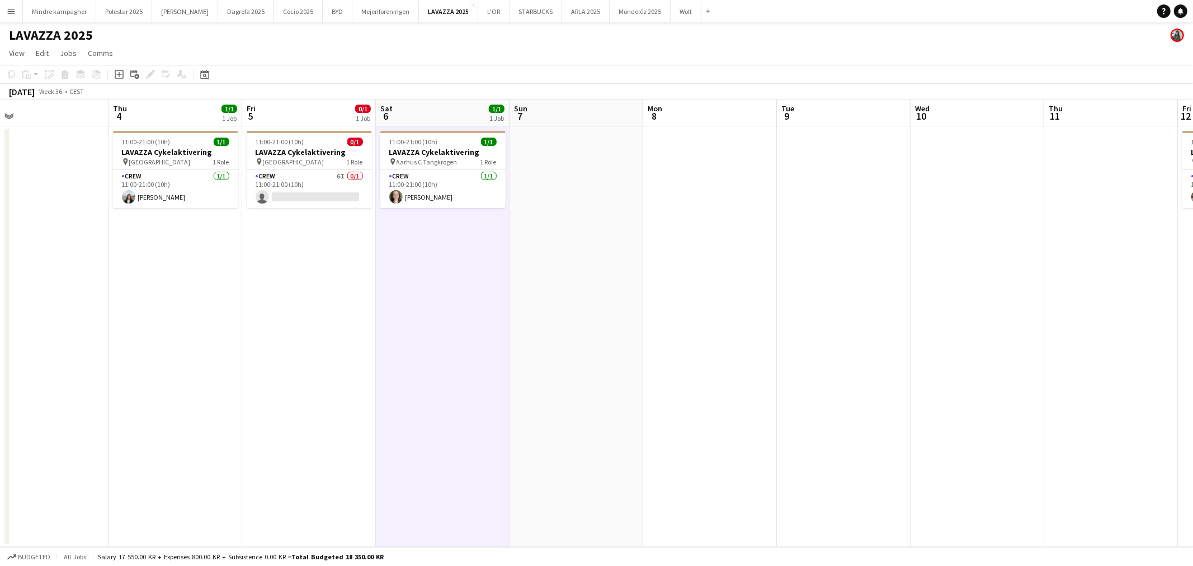
drag, startPoint x: 1010, startPoint y: 367, endPoint x: 528, endPoint y: 303, distance: 485.9
click at [528, 303] on app-calendar-viewport "Sun 31 Mon 1 Tue 2 Wed 3 Thu 4 1/1 1 Job Fri 5 0/1 1 Job Sat 6 1/1 1 Job Sun 7 …" at bounding box center [596, 324] width 1193 height 448
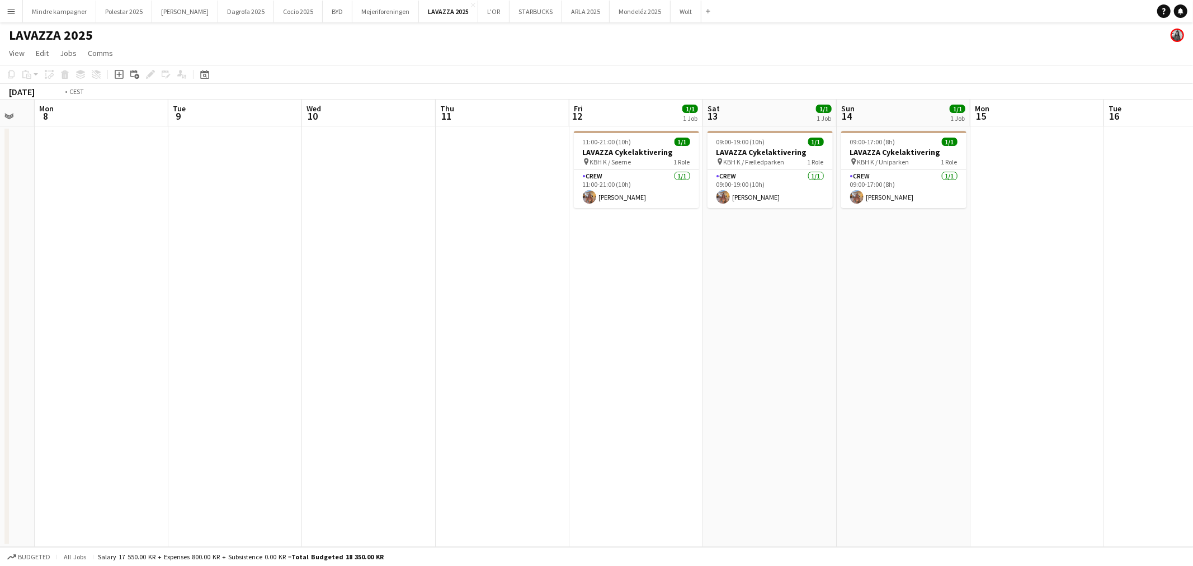
drag, startPoint x: 901, startPoint y: 347, endPoint x: 478, endPoint y: 328, distance: 423.4
click at [478, 328] on app-calendar-viewport "Thu 4 1/1 1 Job Fri 5 0/1 1 Job Sat 6 1/1 1 Job Sun 7 Mon 8 Tue 9 Wed 10 Thu 11…" at bounding box center [596, 324] width 1193 height 448
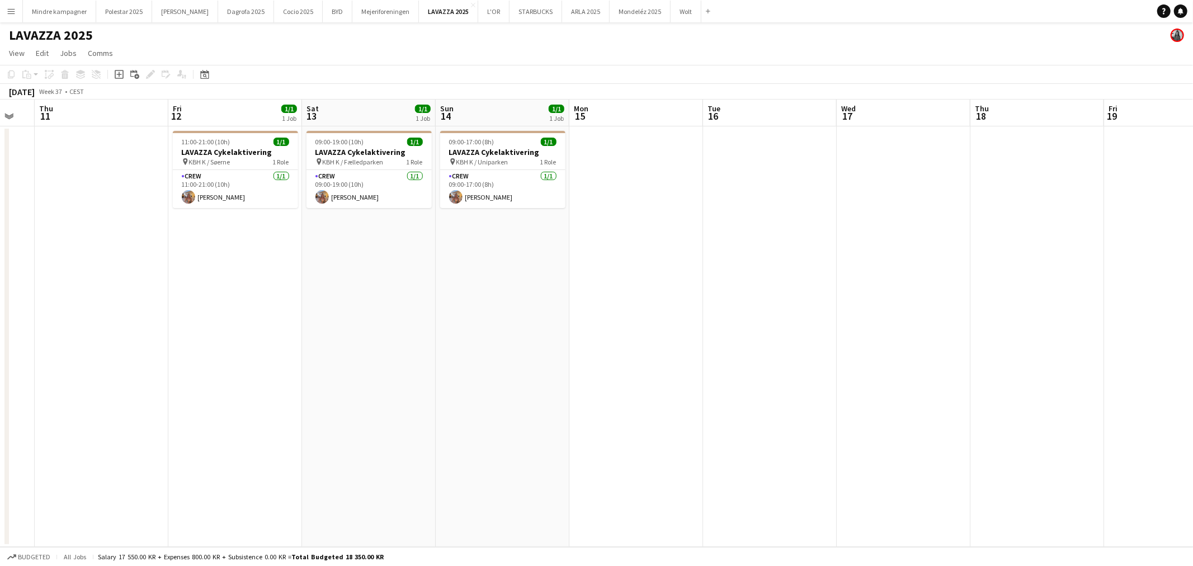
scroll to position [0, 395]
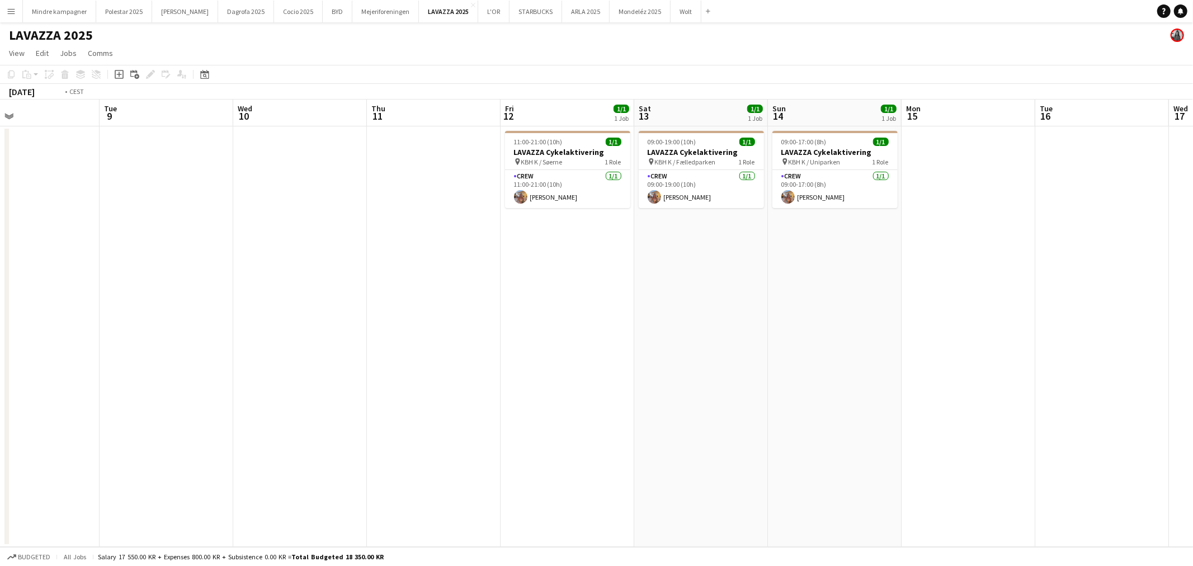
drag, startPoint x: 349, startPoint y: 294, endPoint x: 759, endPoint y: 226, distance: 415.7
click at [756, 226] on app-calendar-viewport "Sun 7 Mon 8 Tue 9 Wed 10 Thu 11 Fri 12 1/1 1 Job Sat 13 1/1 1 Job Sun 14 1/1 1 …" at bounding box center [596, 324] width 1193 height 448
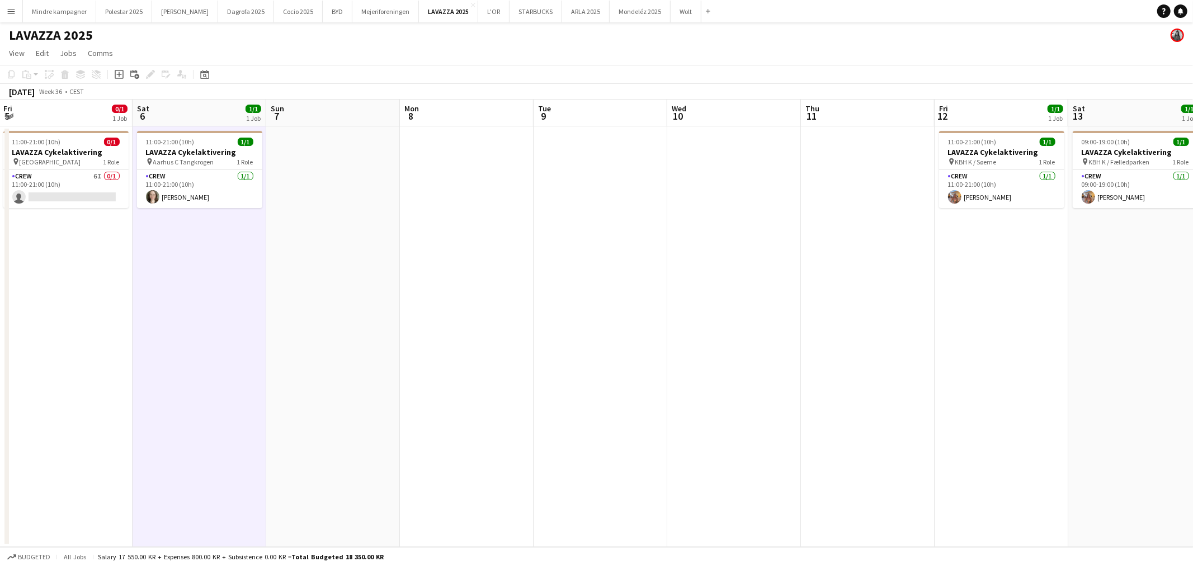
drag, startPoint x: 381, startPoint y: 265, endPoint x: 629, endPoint y: 213, distance: 253.7
click at [629, 213] on app-calendar-viewport "Wed 3 Thu 4 1/1 1 Job Fri 5 0/1 1 Job Sat 6 1/1 1 Job Sun 7 Mon 8 Tue 9 Wed 10 …" at bounding box center [596, 324] width 1193 height 448
click at [510, 13] on button "STARBUCKS Close" at bounding box center [536, 12] width 53 height 22
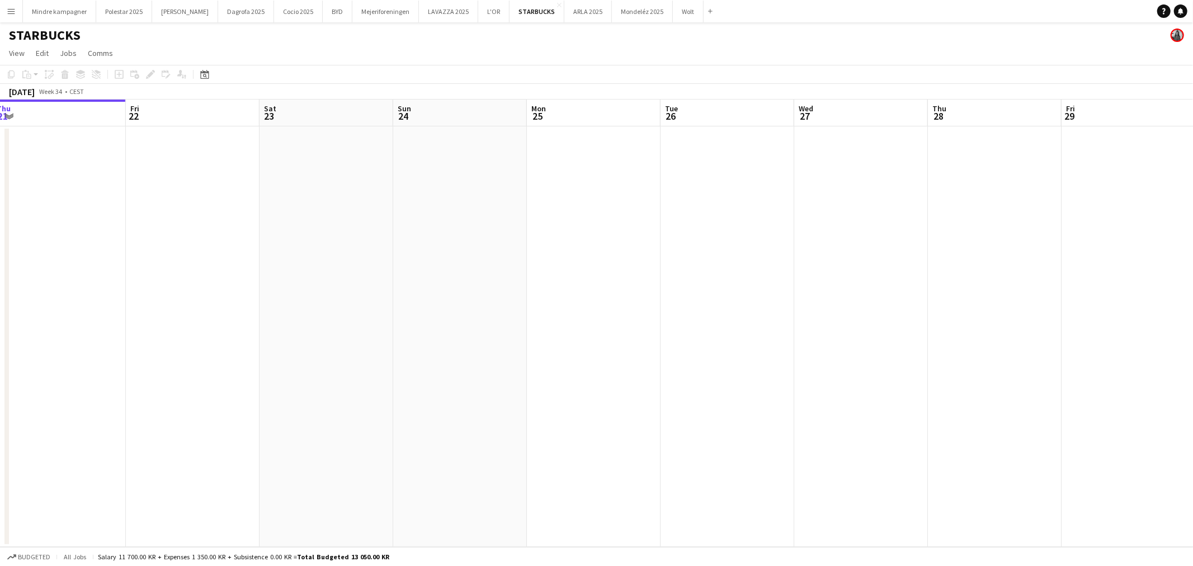
drag, startPoint x: 756, startPoint y: 289, endPoint x: 368, endPoint y: 275, distance: 388.6
click at [368, 275] on app-calendar-viewport "Mon 18 Tue 19 Wed 20 Thu 21 Fri 22 Sat 23 Sun 24 Mon 25 Tue 26 Wed 27 Thu 28 Fr…" at bounding box center [596, 324] width 1193 height 448
drag, startPoint x: 815, startPoint y: 300, endPoint x: 488, endPoint y: 290, distance: 326.9
click at [506, 298] on app-calendar-viewport "Wed 20 Thu 21 Fri 22 Sat 23 Sun 24 Mon 25 Tue 26 Wed 27 Thu 28 Fri 29 Sat 30 Su…" at bounding box center [596, 324] width 1193 height 448
drag, startPoint x: 950, startPoint y: 341, endPoint x: 440, endPoint y: 321, distance: 510.1
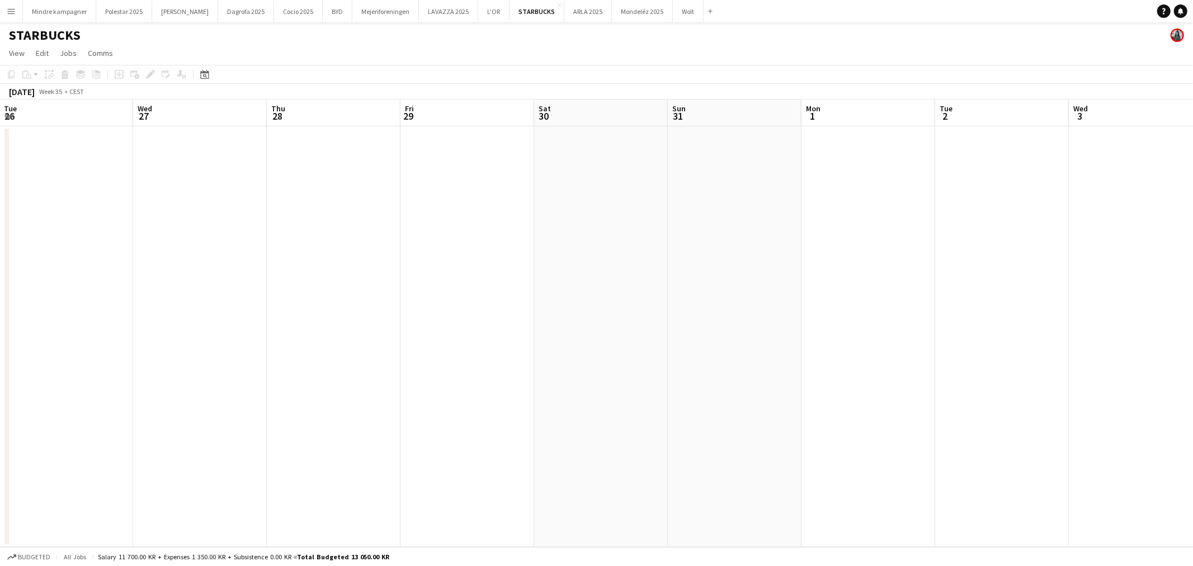
click at [446, 322] on app-calendar-viewport "Fri 22 Sat 23 Sun 24 Mon 25 Tue 26 Wed 27 Thu 28 Fri 29 Sat 30 Sun 31 Mon 1 Tue…" at bounding box center [596, 324] width 1193 height 448
drag, startPoint x: 747, startPoint y: 394, endPoint x: 269, endPoint y: 372, distance: 478.3
click at [269, 372] on app-calendar-viewport "Wed 27 Thu 28 Fri 29 Sat 30 Sun 31 Mon 1 Tue 2 Wed 3 Thu 4 Fri 5 Sat 6 Sun 7 Mo…" at bounding box center [596, 324] width 1193 height 448
drag, startPoint x: 779, startPoint y: 377, endPoint x: 286, endPoint y: 317, distance: 495.9
click at [286, 317] on app-calendar-viewport "Sun 31 Mon 1 Tue 2 Wed 3 Thu 4 Fri 5 Sat 6 Sun 7 Mon 8 Tue 9 Wed 10 Thu 11 Fri …" at bounding box center [596, 324] width 1193 height 448
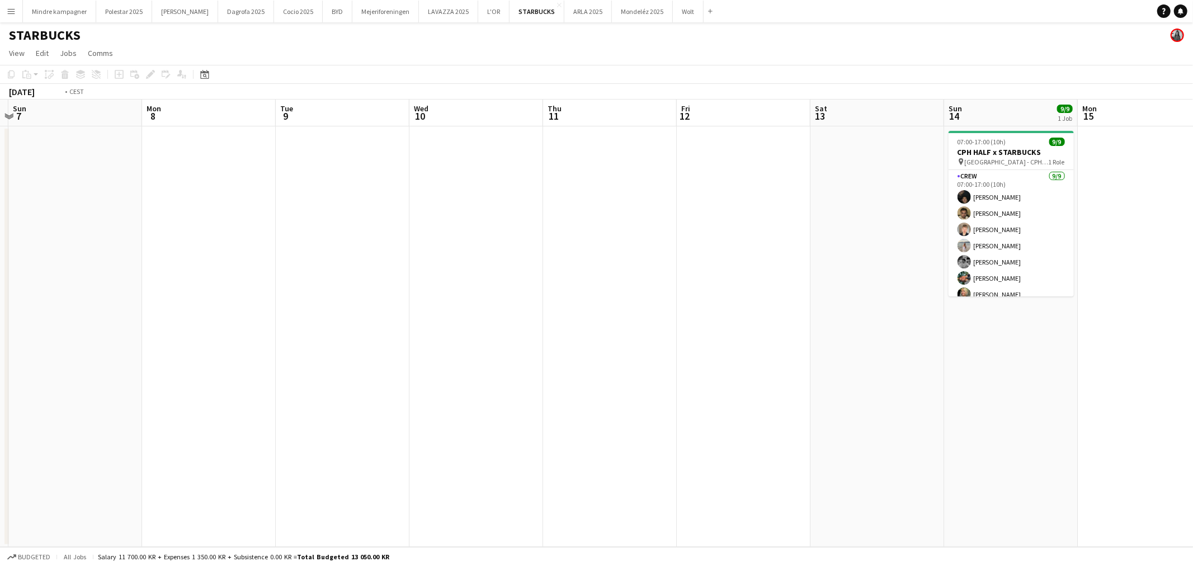
drag, startPoint x: 848, startPoint y: 349, endPoint x: 476, endPoint y: 295, distance: 375.5
click at [476, 295] on app-calendar-viewport "Thu 4 Fri 5 Sat 6 Sun 7 Mon 8 Tue 9 Wed 10 Thu 11 Fri 12 Sat 13 Sun 14 9/9 1 Jo…" at bounding box center [596, 324] width 1193 height 448
